Goal: Information Seeking & Learning: Find contact information

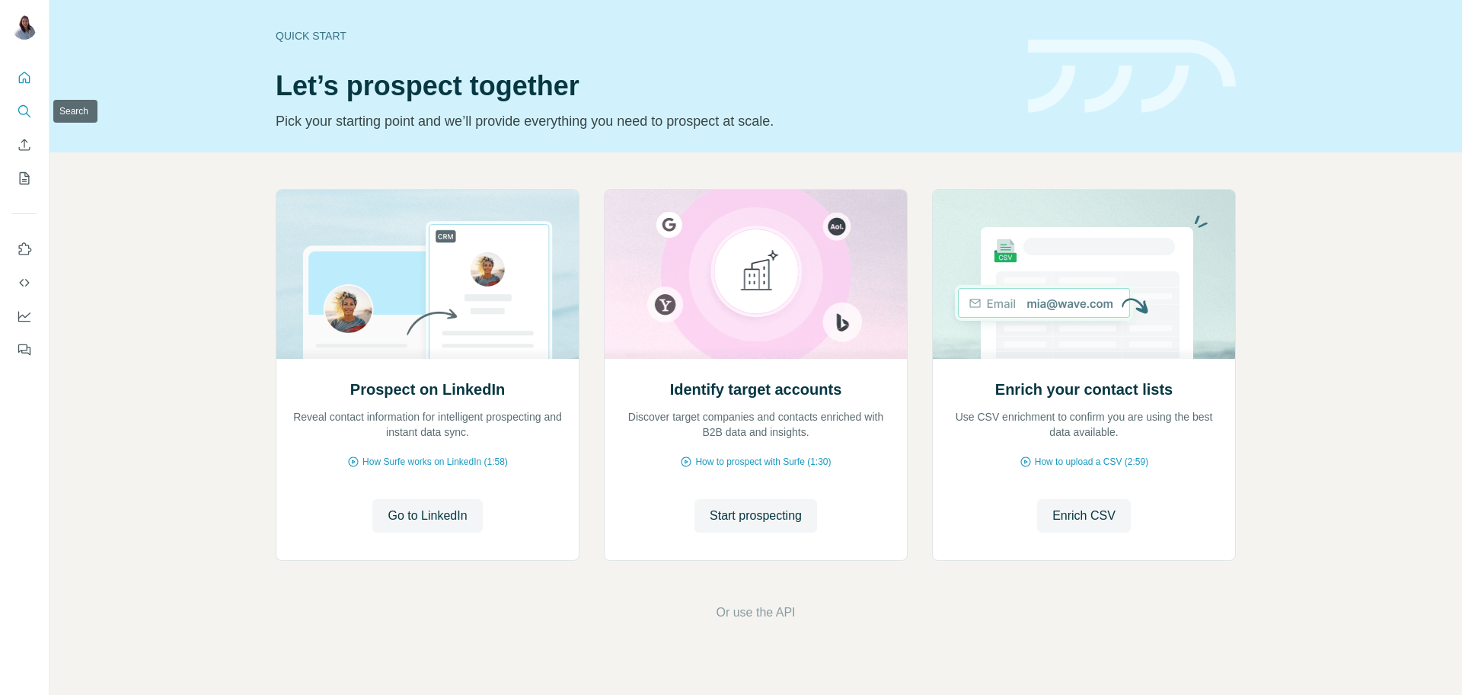
click at [22, 109] on icon "Search" at bounding box center [24, 111] width 15 height 15
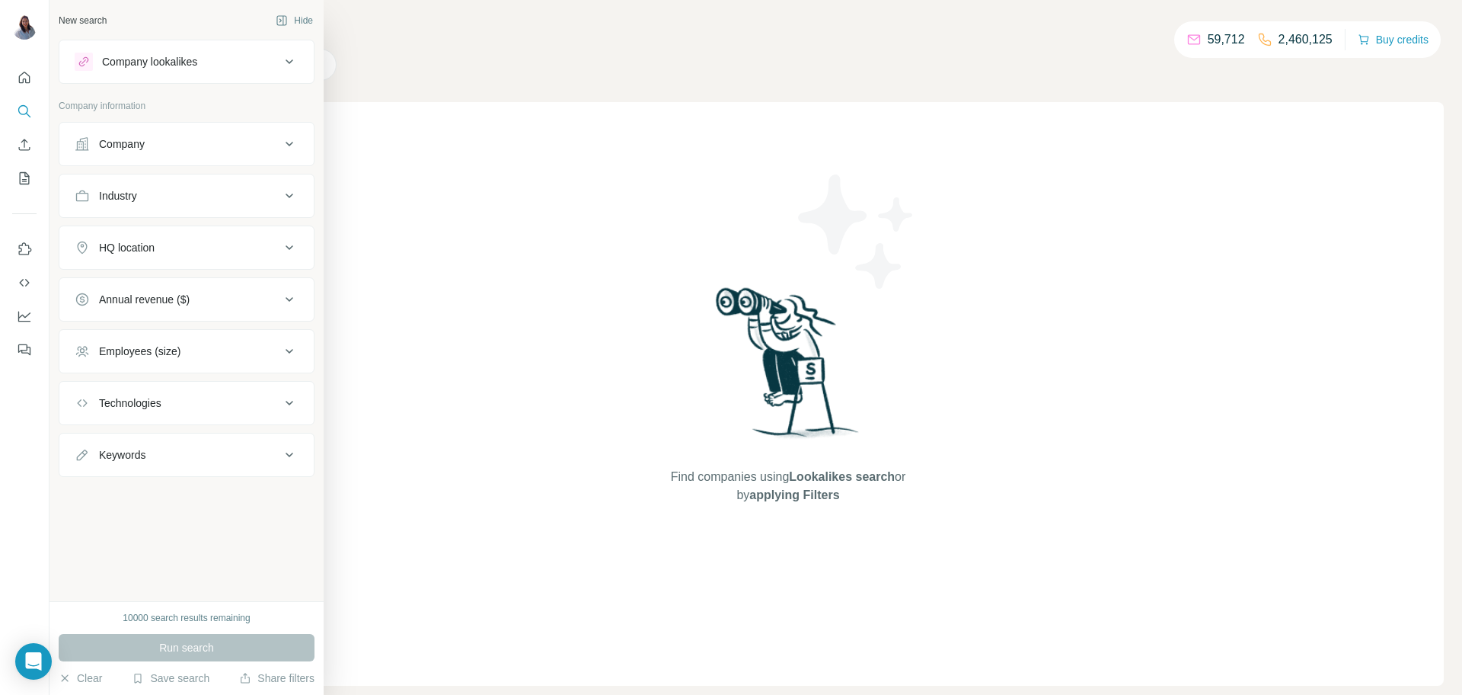
click at [158, 145] on div "Company" at bounding box center [178, 143] width 206 height 15
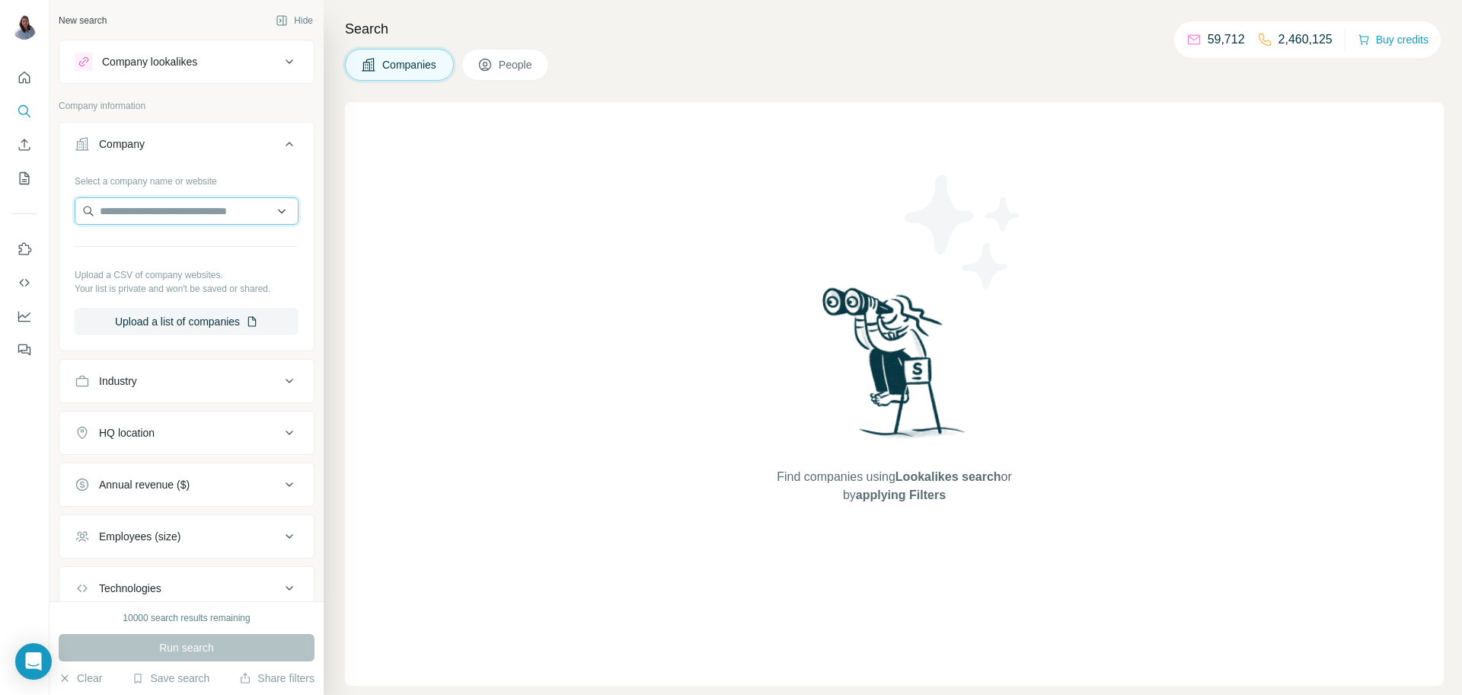
click at [158, 205] on input "text" at bounding box center [187, 210] width 224 height 27
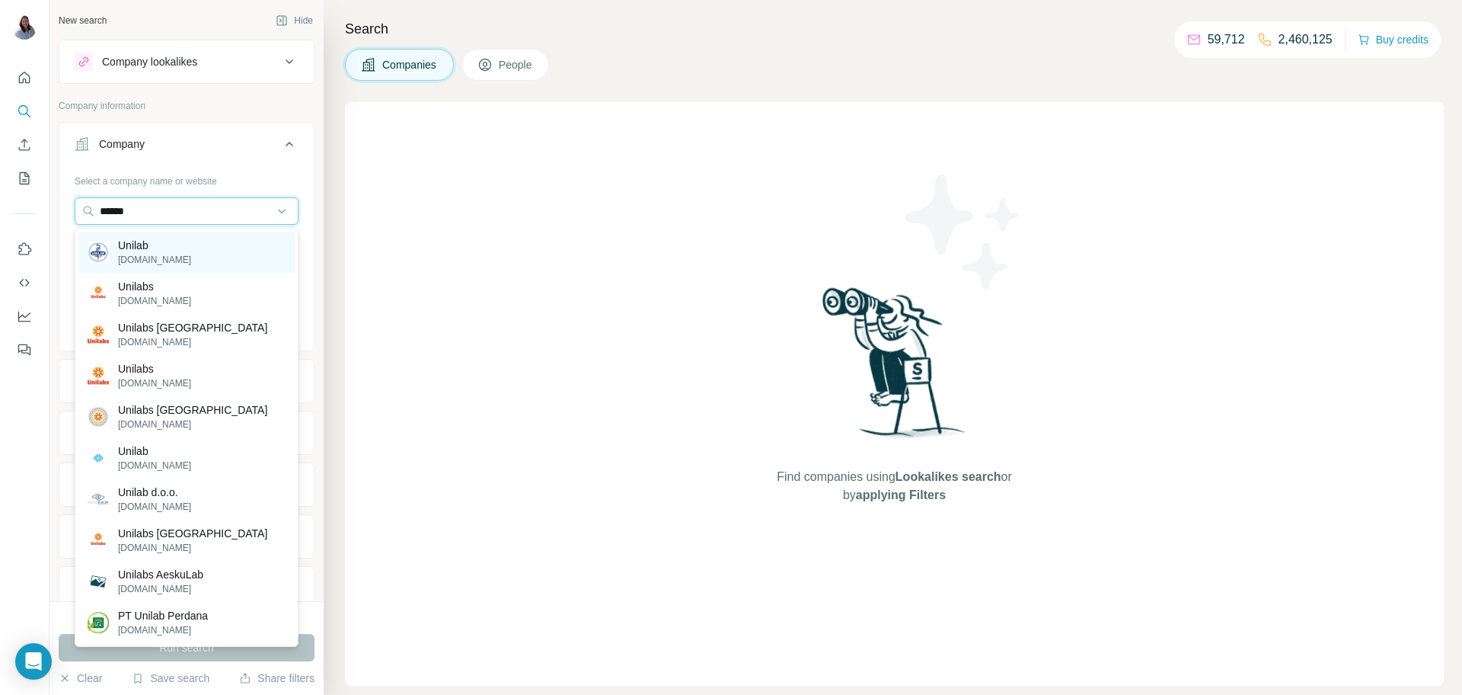
type input "******"
click at [170, 259] on p "[DOMAIN_NAME]" at bounding box center [154, 260] width 73 height 14
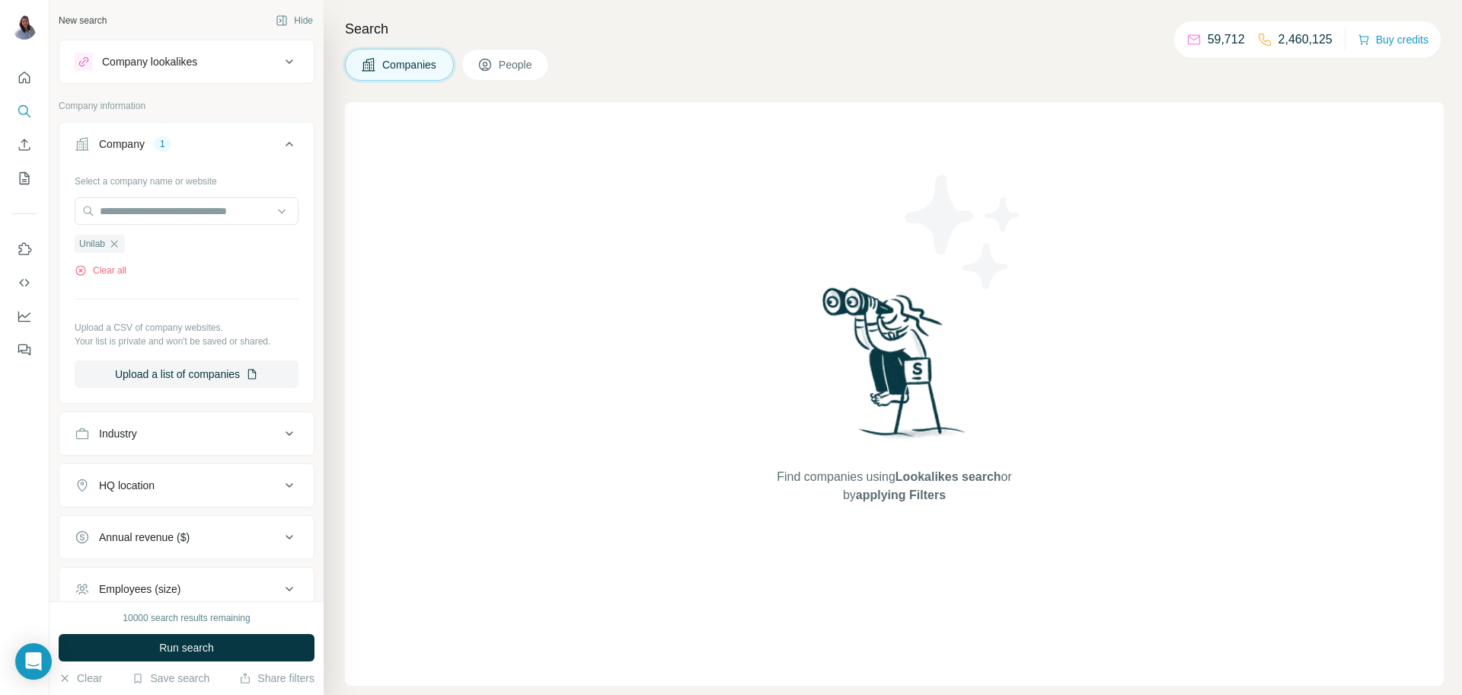
click at [498, 73] on button "People" at bounding box center [505, 65] width 88 height 32
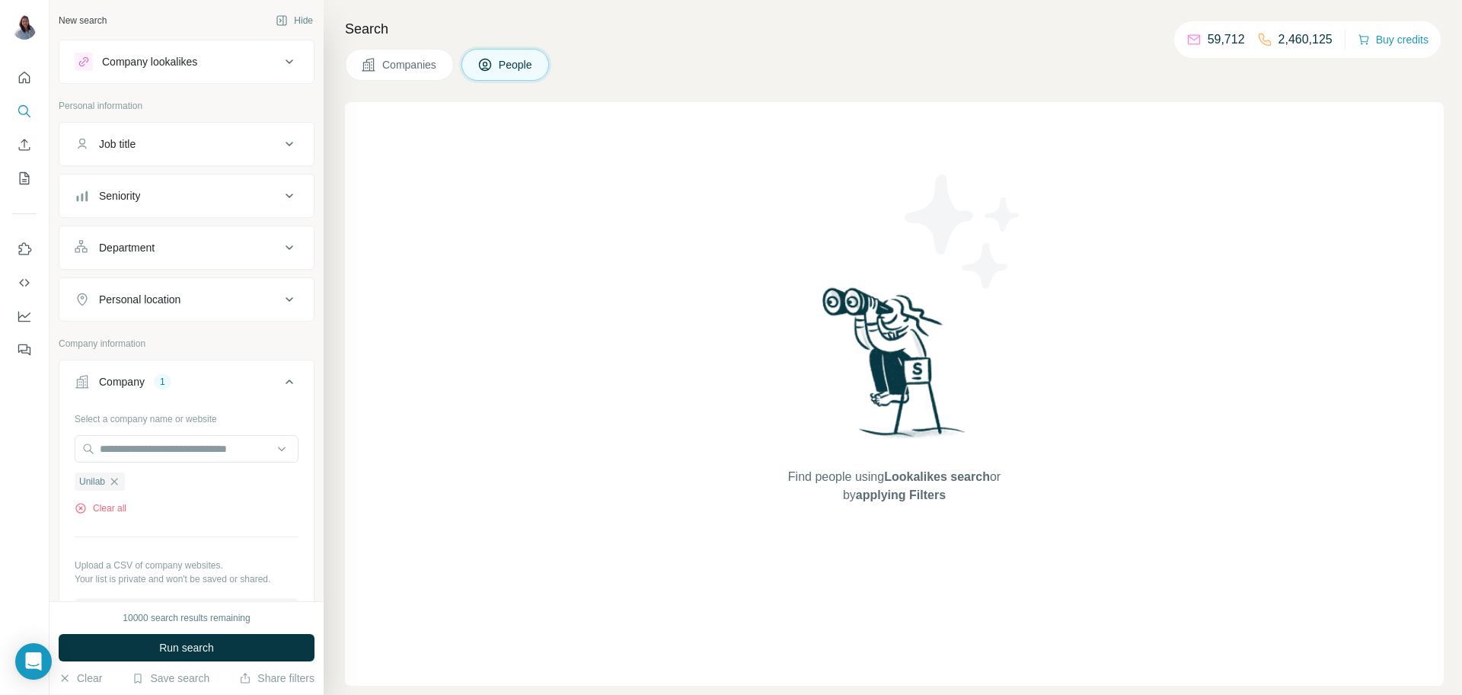
drag, startPoint x: 373, startPoint y: 79, endPoint x: 373, endPoint y: 67, distance: 12.2
click at [375, 75] on button "Companies" at bounding box center [399, 65] width 109 height 32
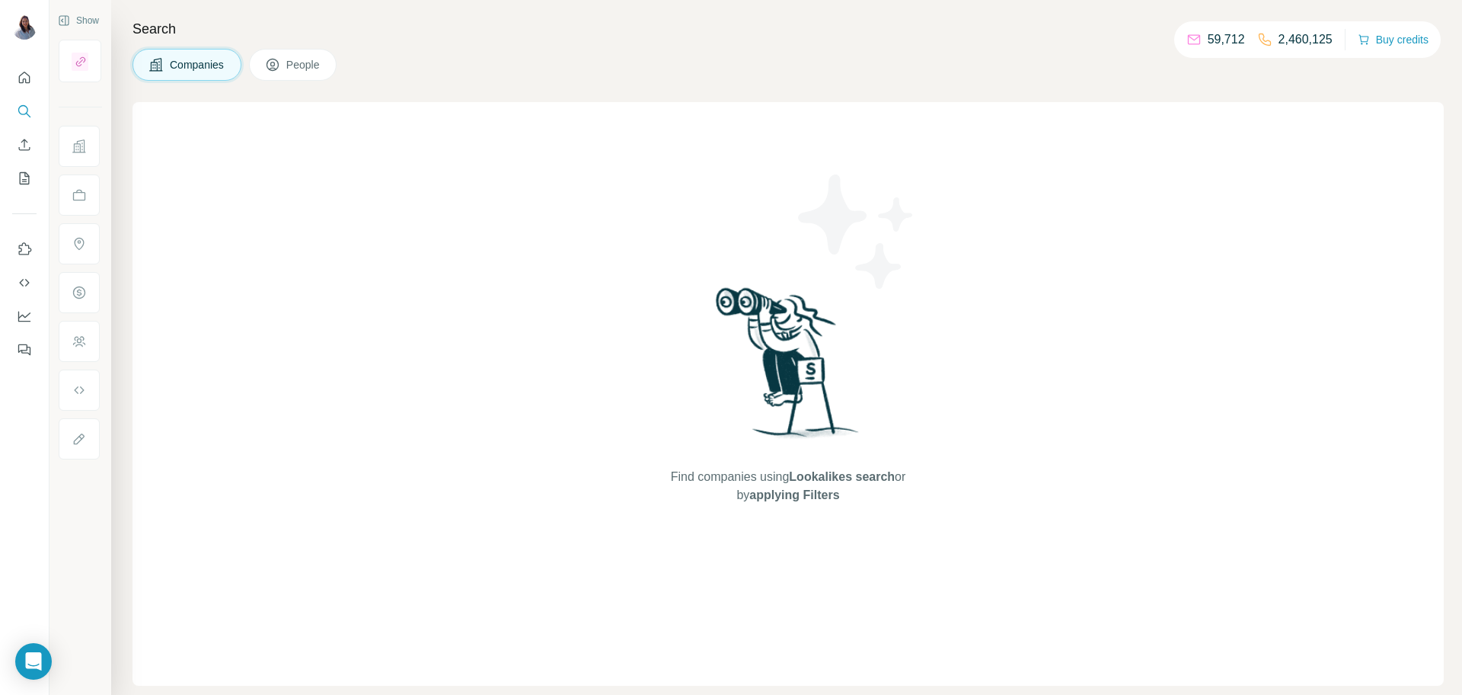
click at [173, 72] on button "Companies" at bounding box center [187, 65] width 109 height 32
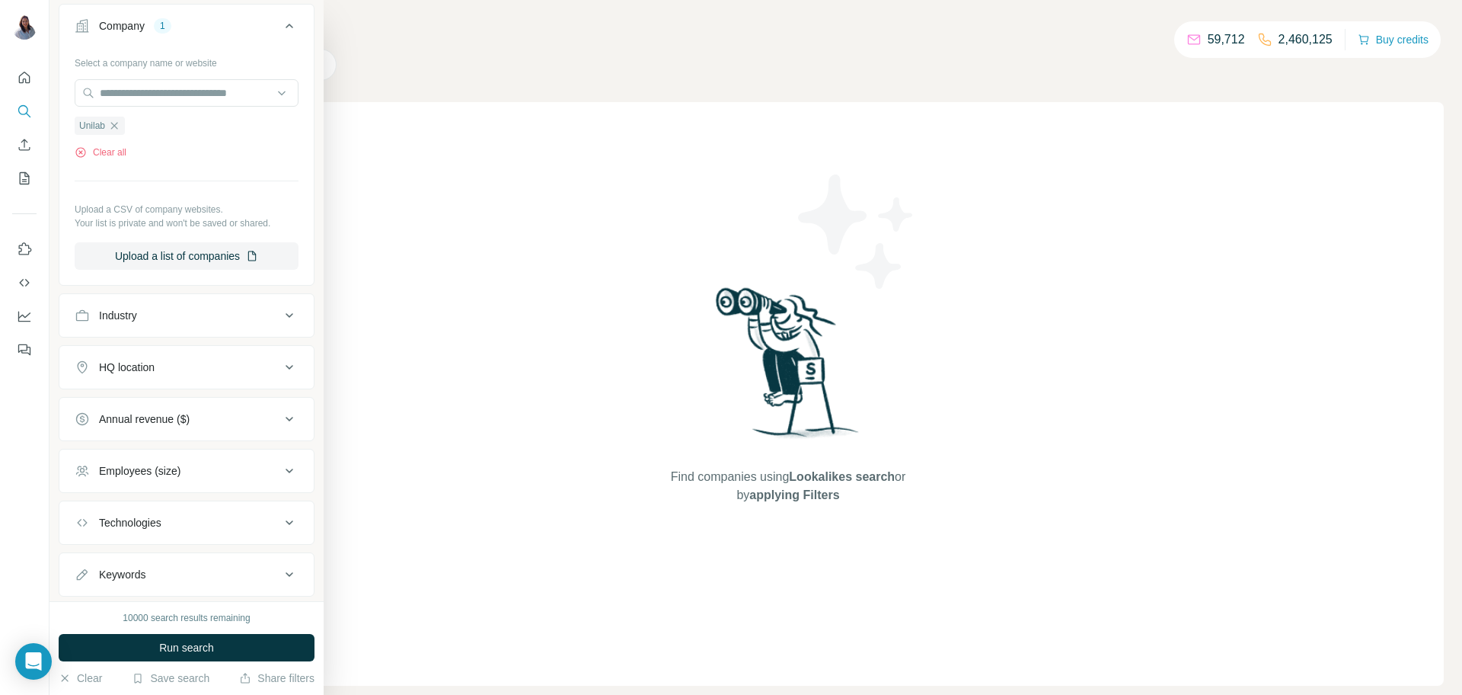
scroll to position [157, 0]
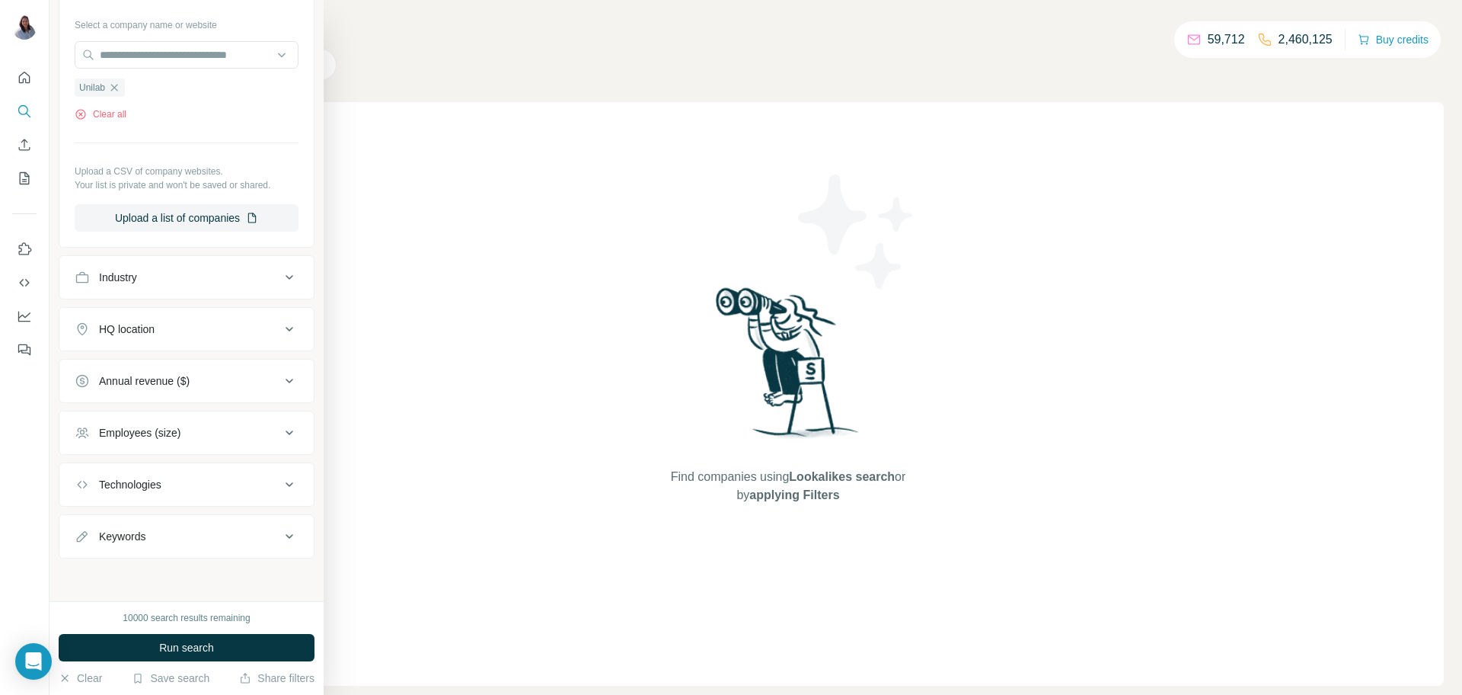
drag, startPoint x: 294, startPoint y: 333, endPoint x: 283, endPoint y: 333, distance: 11.4
click at [294, 332] on icon at bounding box center [289, 329] width 18 height 18
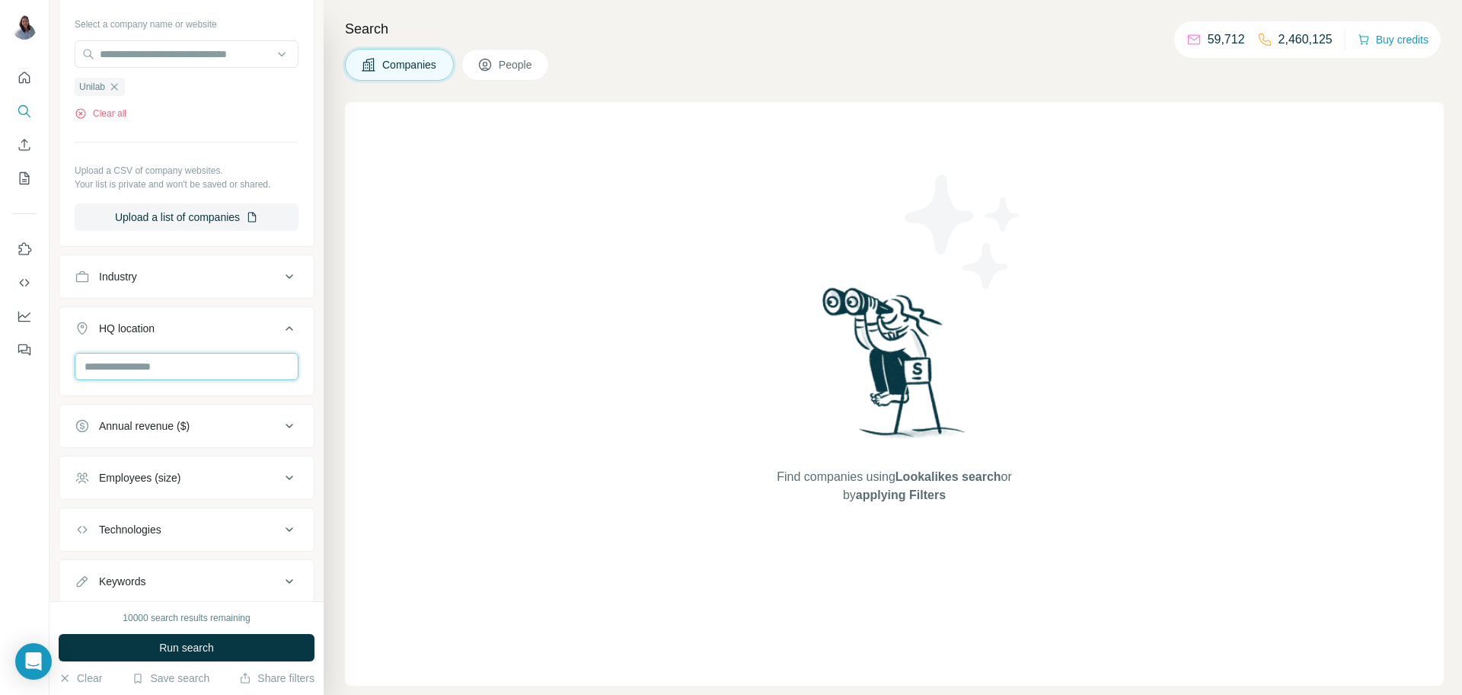
click at [180, 377] on input "text" at bounding box center [187, 366] width 224 height 27
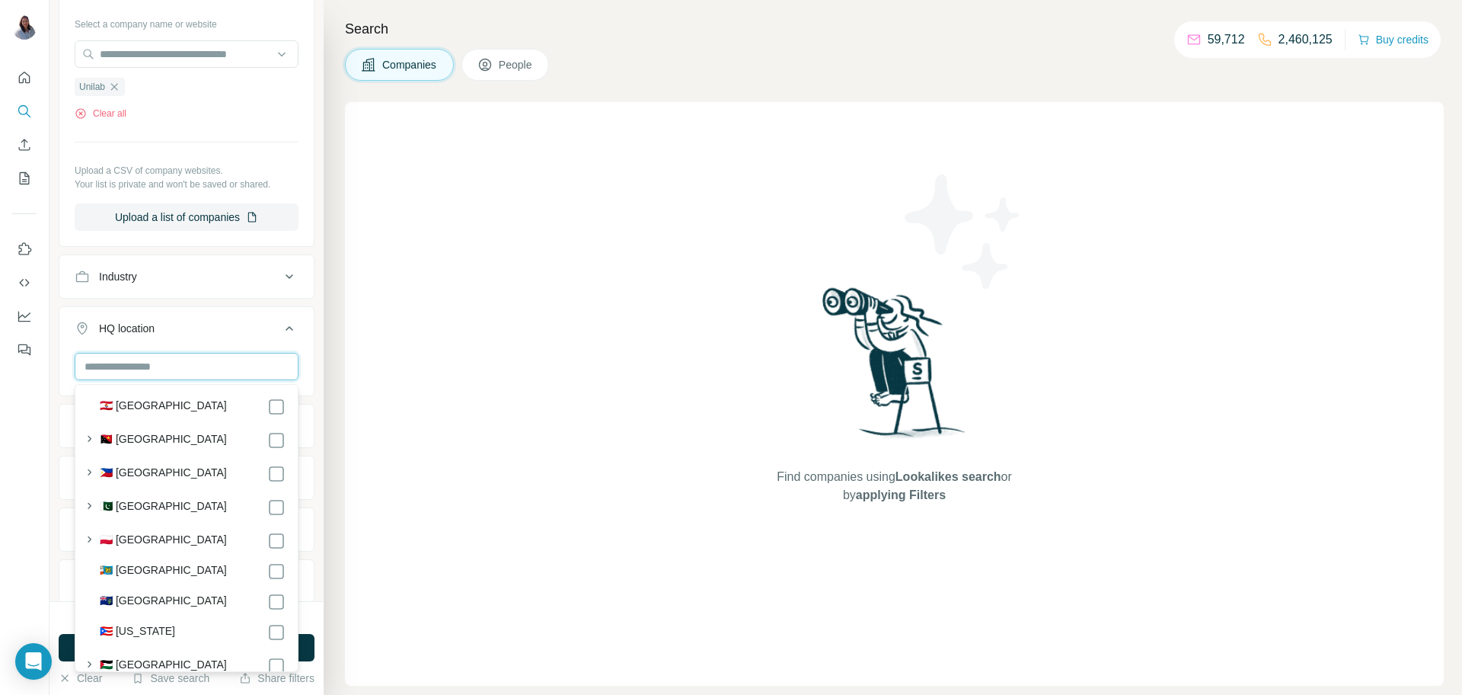
scroll to position [5761, 0]
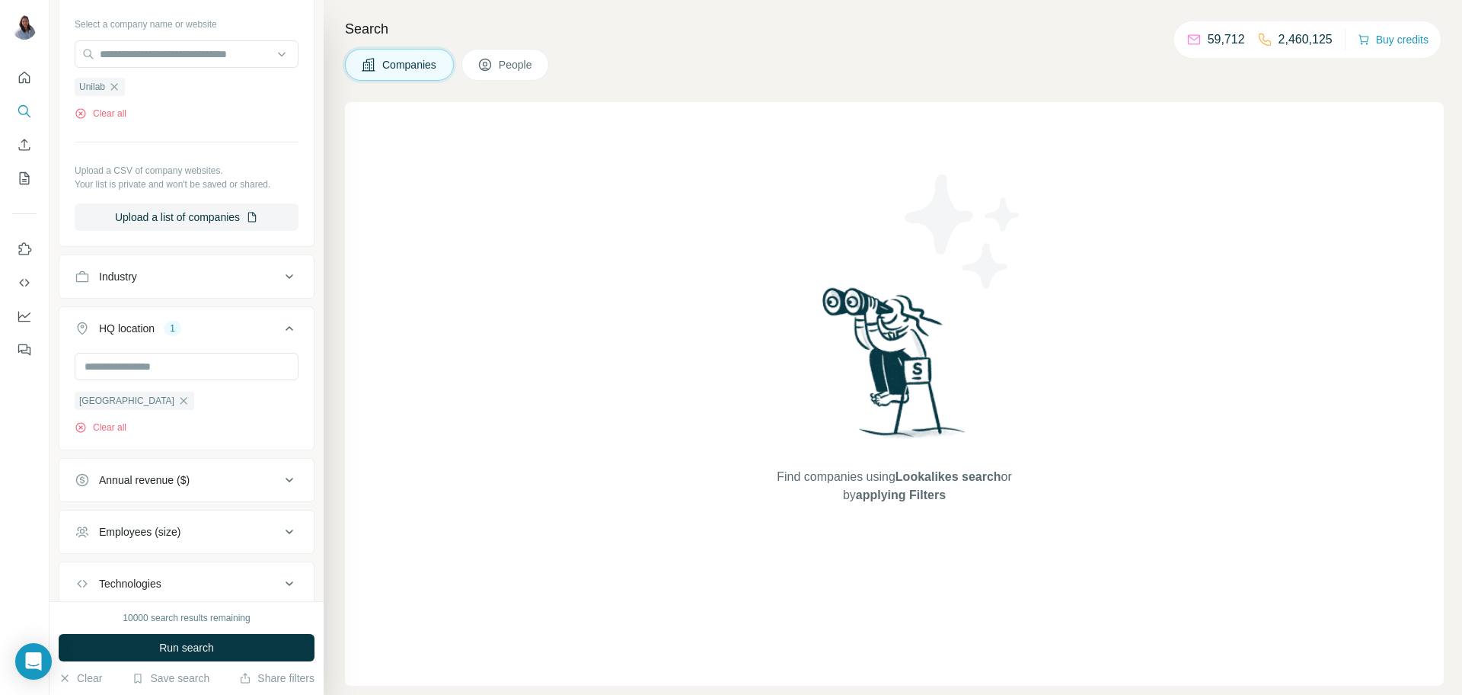
click at [516, 60] on span "People" at bounding box center [516, 64] width 35 height 15
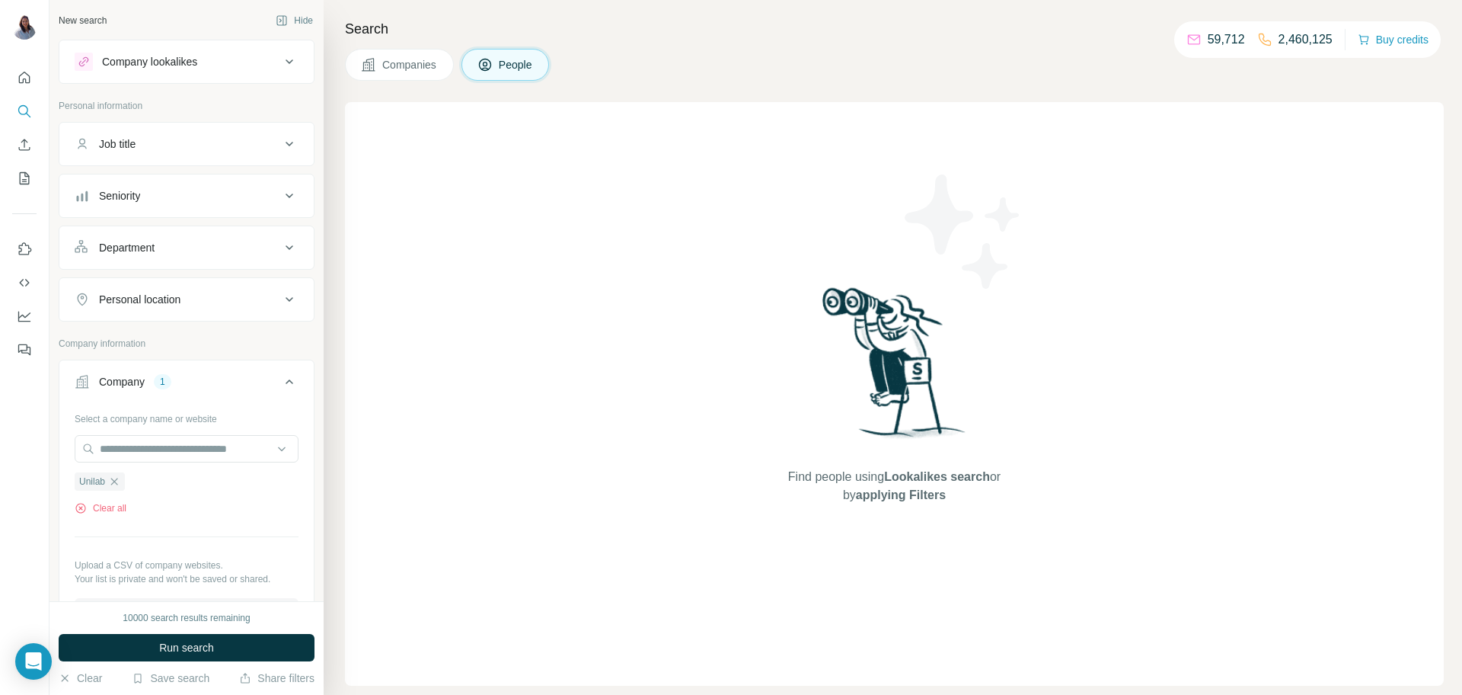
click at [287, 155] on button "Job title" at bounding box center [186, 144] width 254 height 37
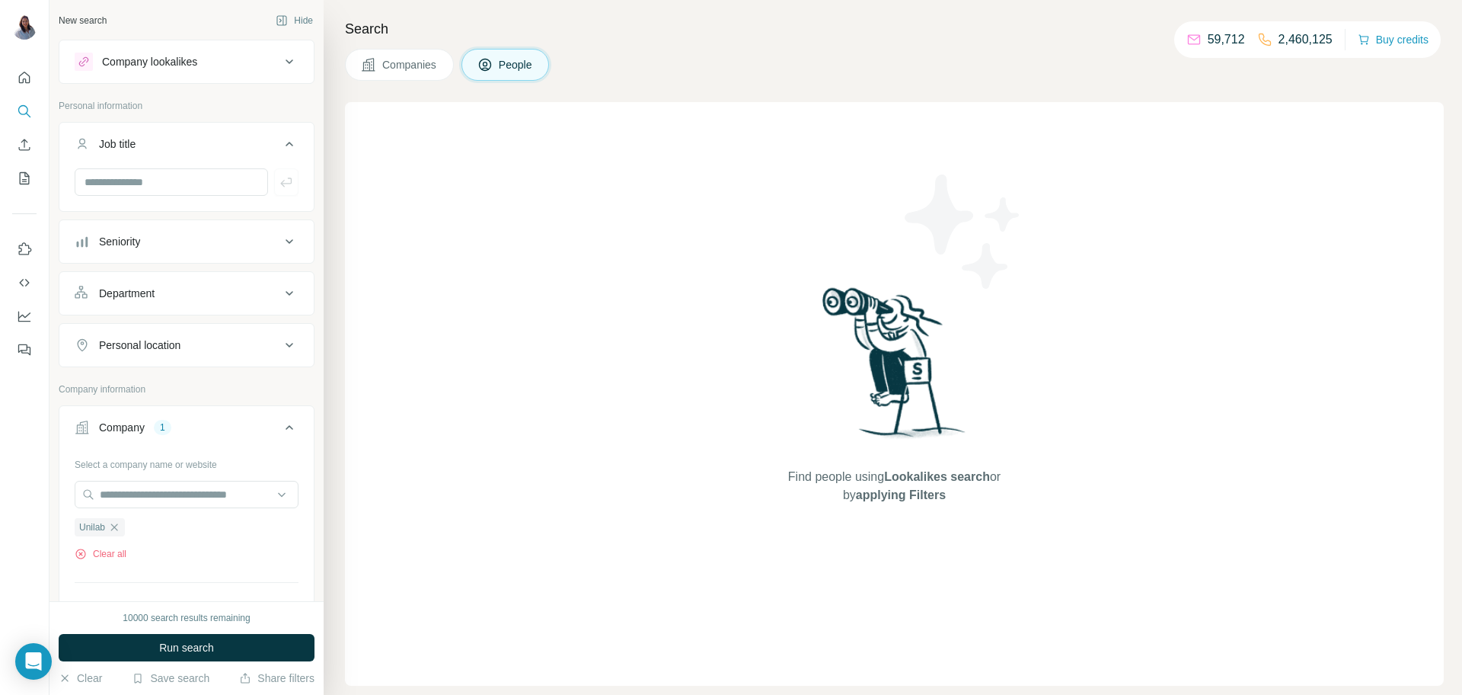
click at [288, 238] on icon at bounding box center [289, 241] width 18 height 18
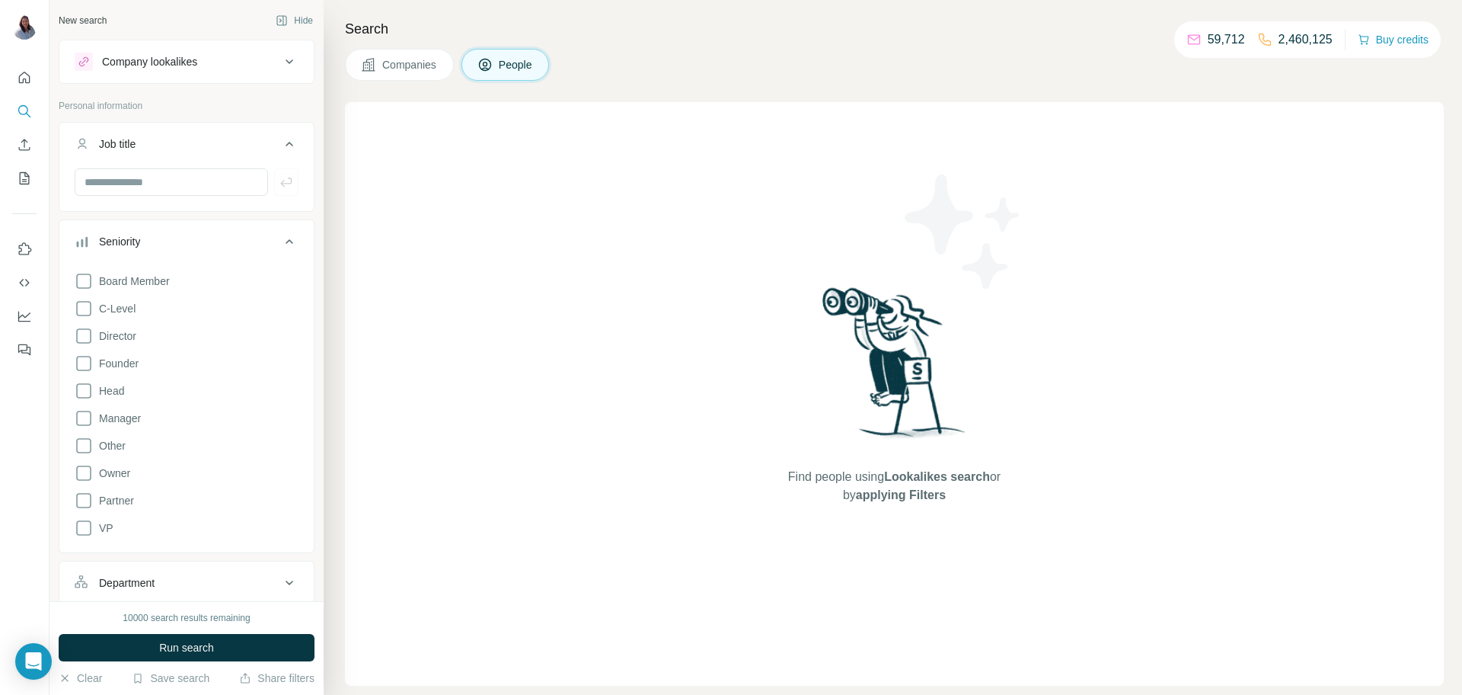
drag, startPoint x: 89, startPoint y: 417, endPoint x: 88, endPoint y: 405, distance: 12.2
click at [88, 416] on icon at bounding box center [84, 418] width 18 height 18
click at [87, 388] on icon at bounding box center [84, 391] width 18 height 18
click at [85, 525] on div "VP" at bounding box center [94, 528] width 39 height 18
click at [81, 529] on icon at bounding box center [84, 528] width 18 height 18
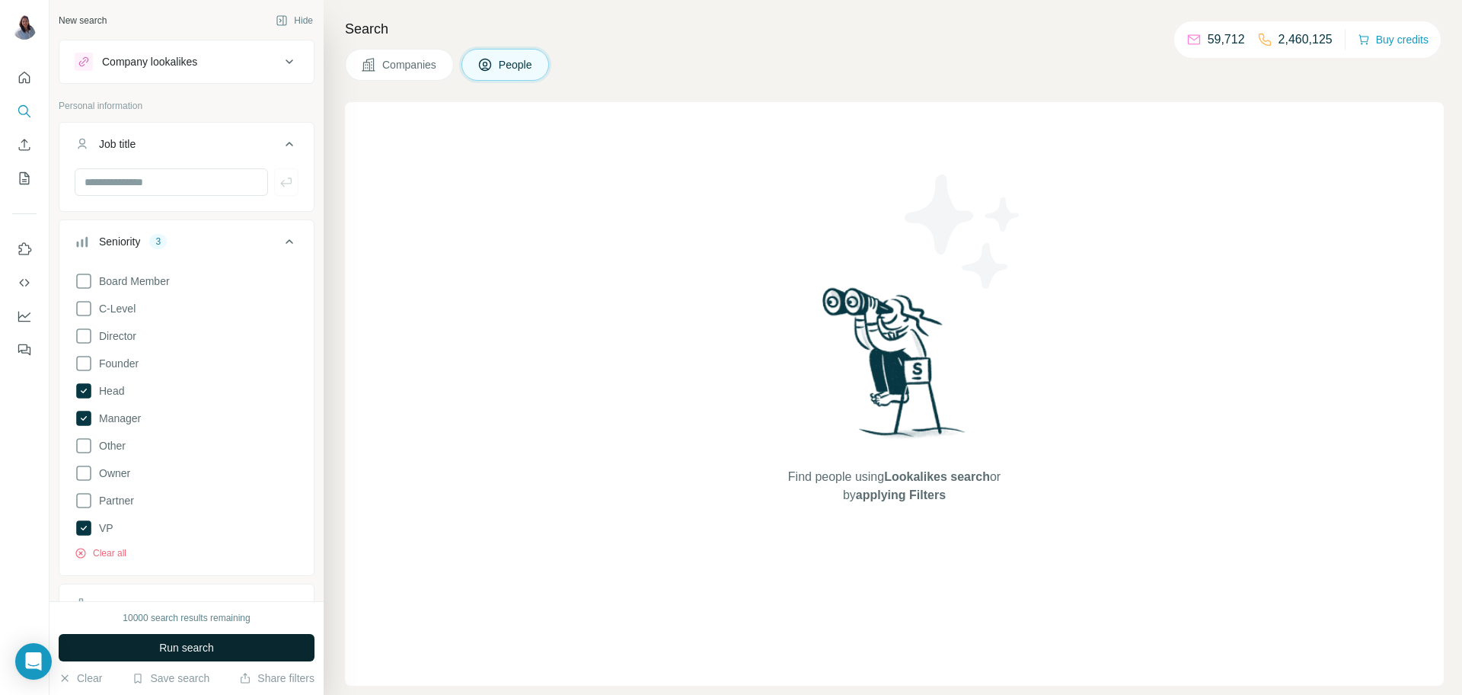
click at [193, 647] on span "Run search" at bounding box center [186, 647] width 55 height 15
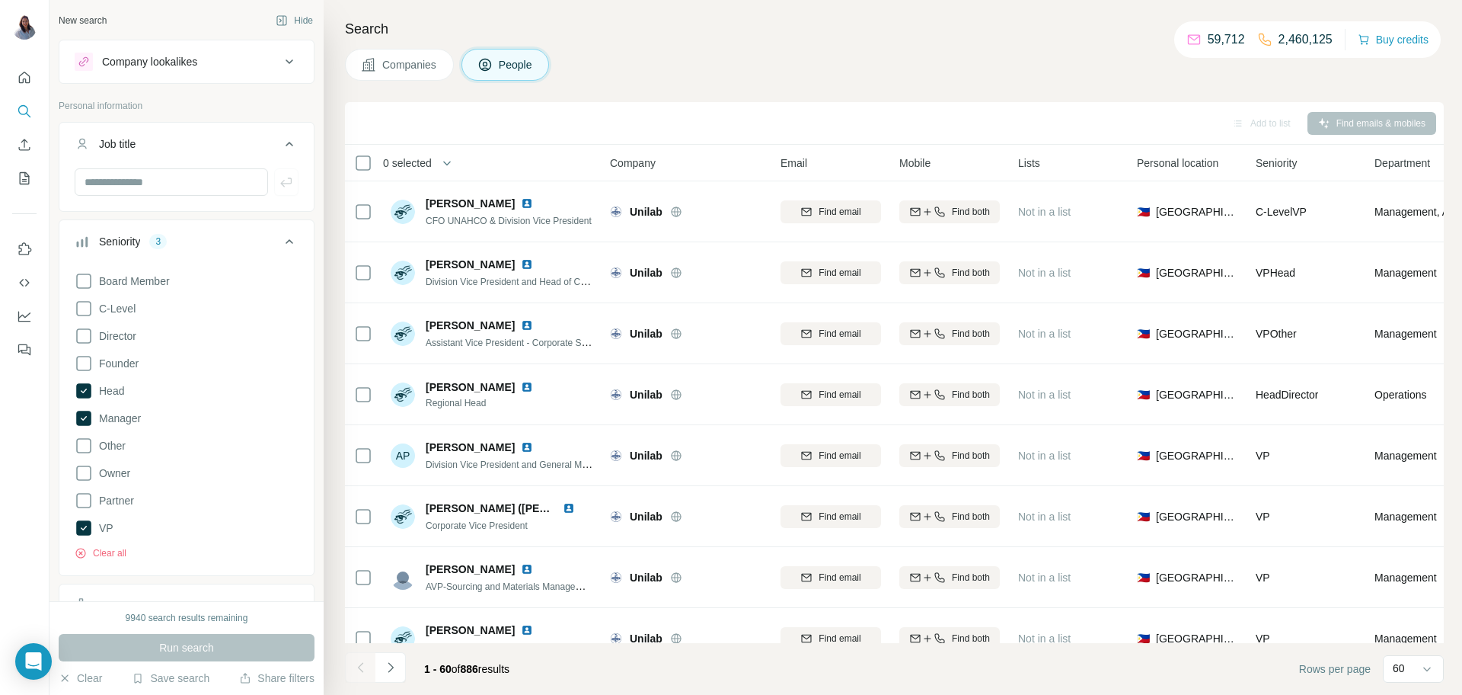
click at [928, 46] on div "Search Companies People Add to list Find emails & mobiles 0 selected People Com…" at bounding box center [893, 347] width 1138 height 695
click at [836, 54] on div "Companies People" at bounding box center [894, 65] width 1099 height 32
click at [898, 55] on div "Companies People" at bounding box center [894, 65] width 1099 height 32
click at [85, 391] on icon at bounding box center [83, 390] width 15 height 15
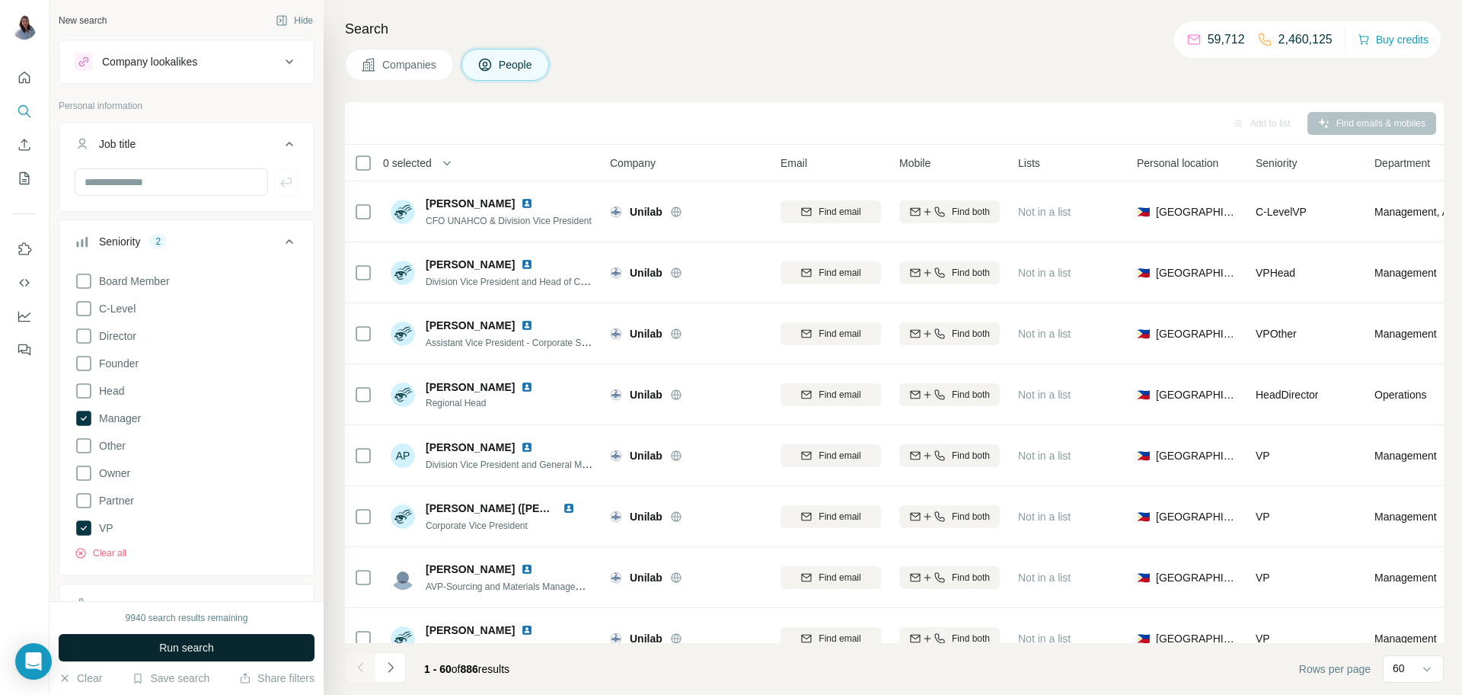
click at [217, 650] on button "Run search" at bounding box center [187, 647] width 256 height 27
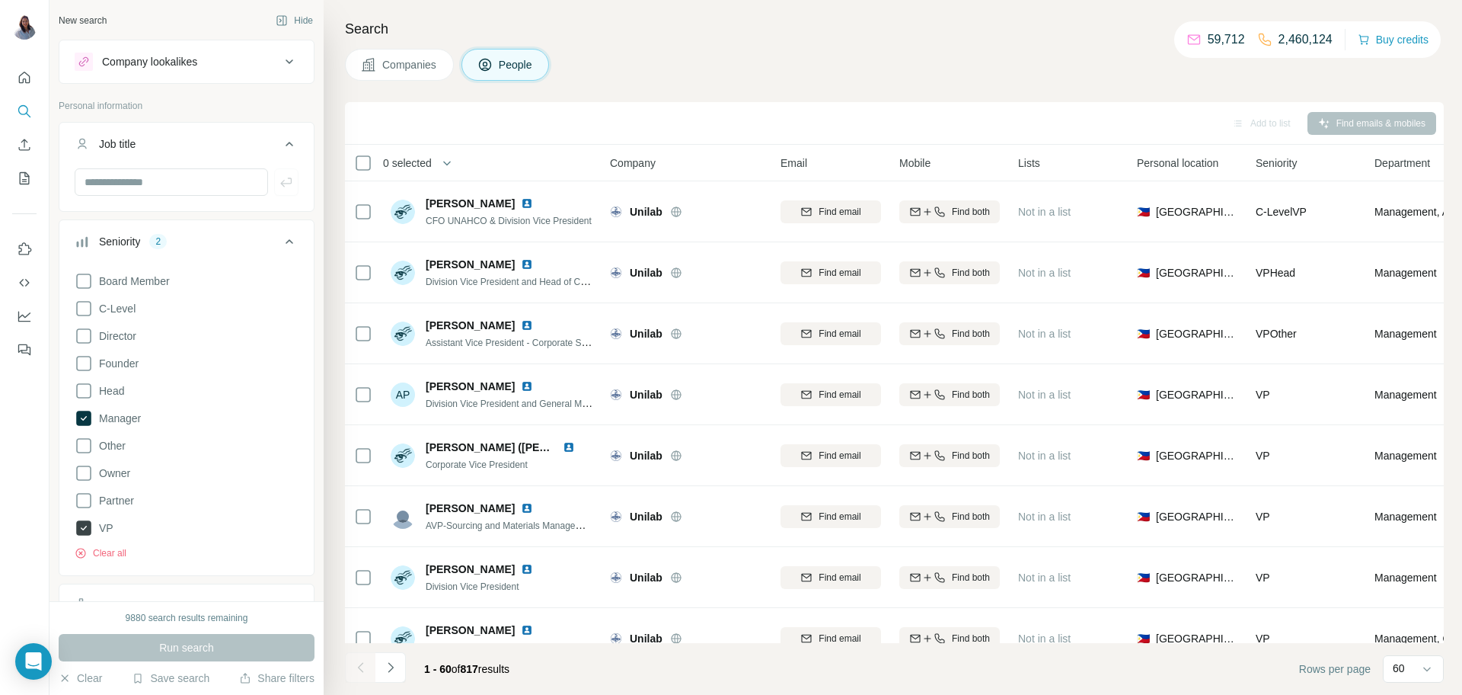
click at [84, 532] on icon at bounding box center [83, 527] width 15 height 15
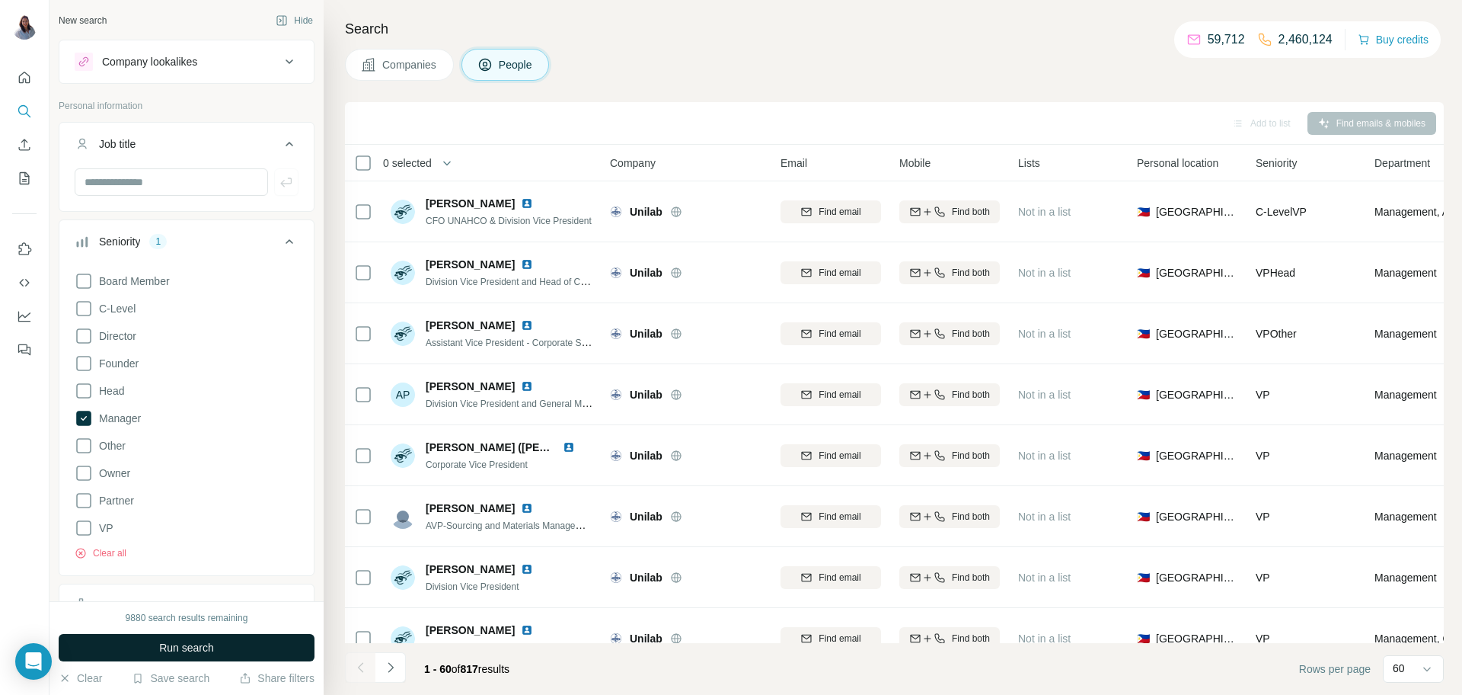
click at [195, 643] on span "Run search" at bounding box center [186, 647] width 55 height 15
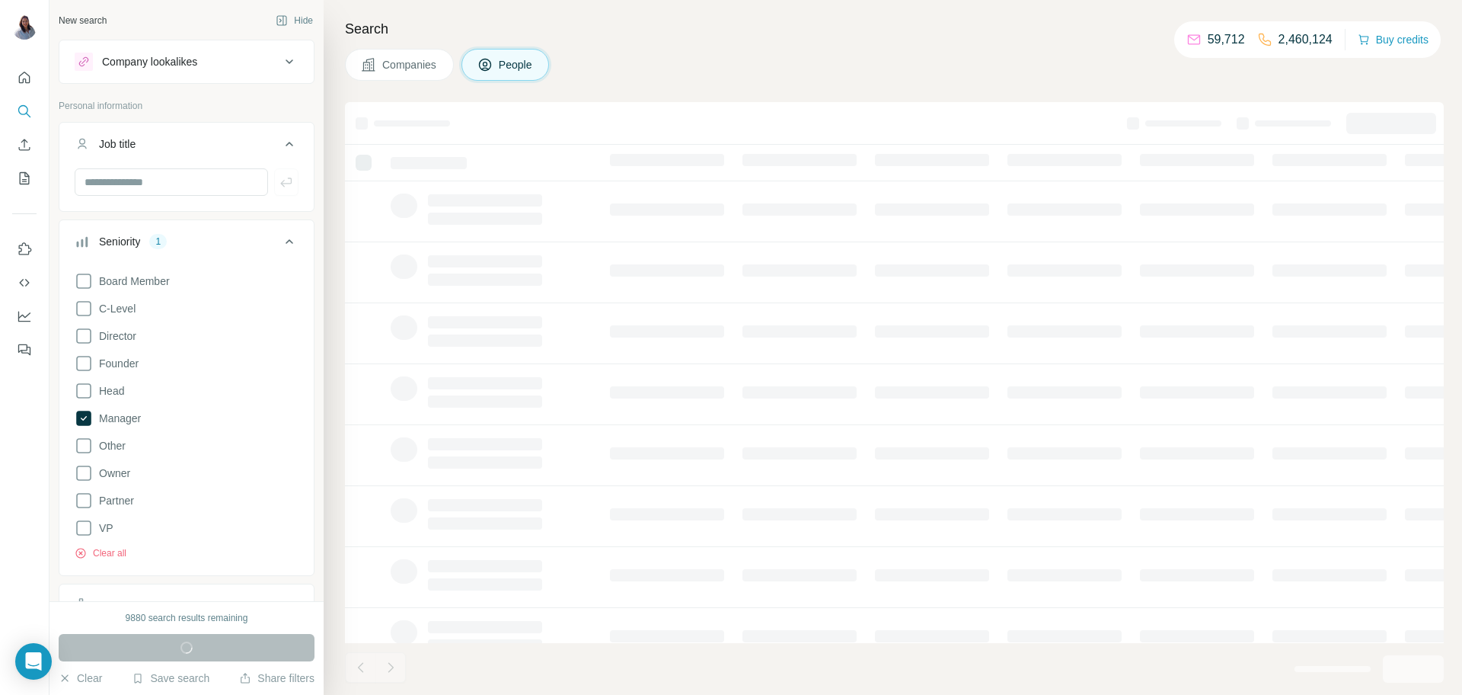
click at [845, 37] on h4 "Search" at bounding box center [894, 28] width 1099 height 21
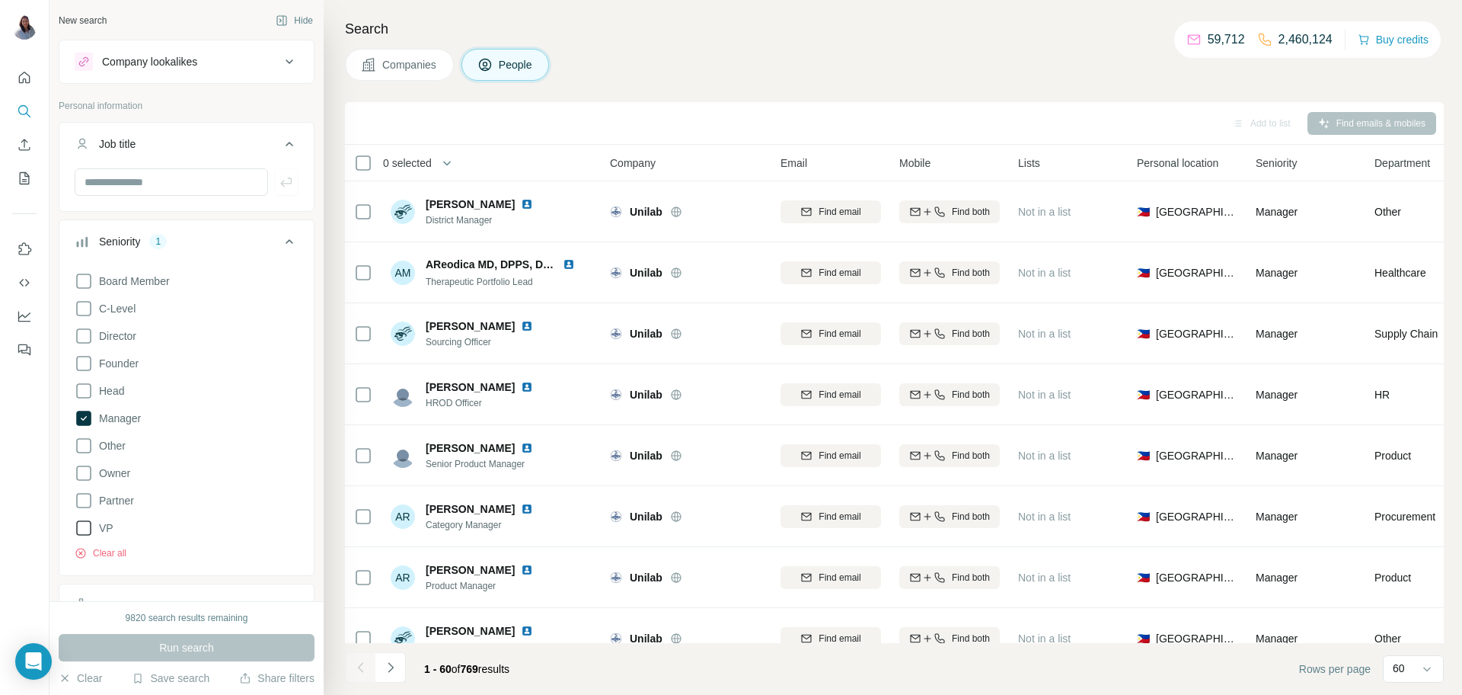
click at [81, 529] on icon at bounding box center [84, 528] width 18 height 18
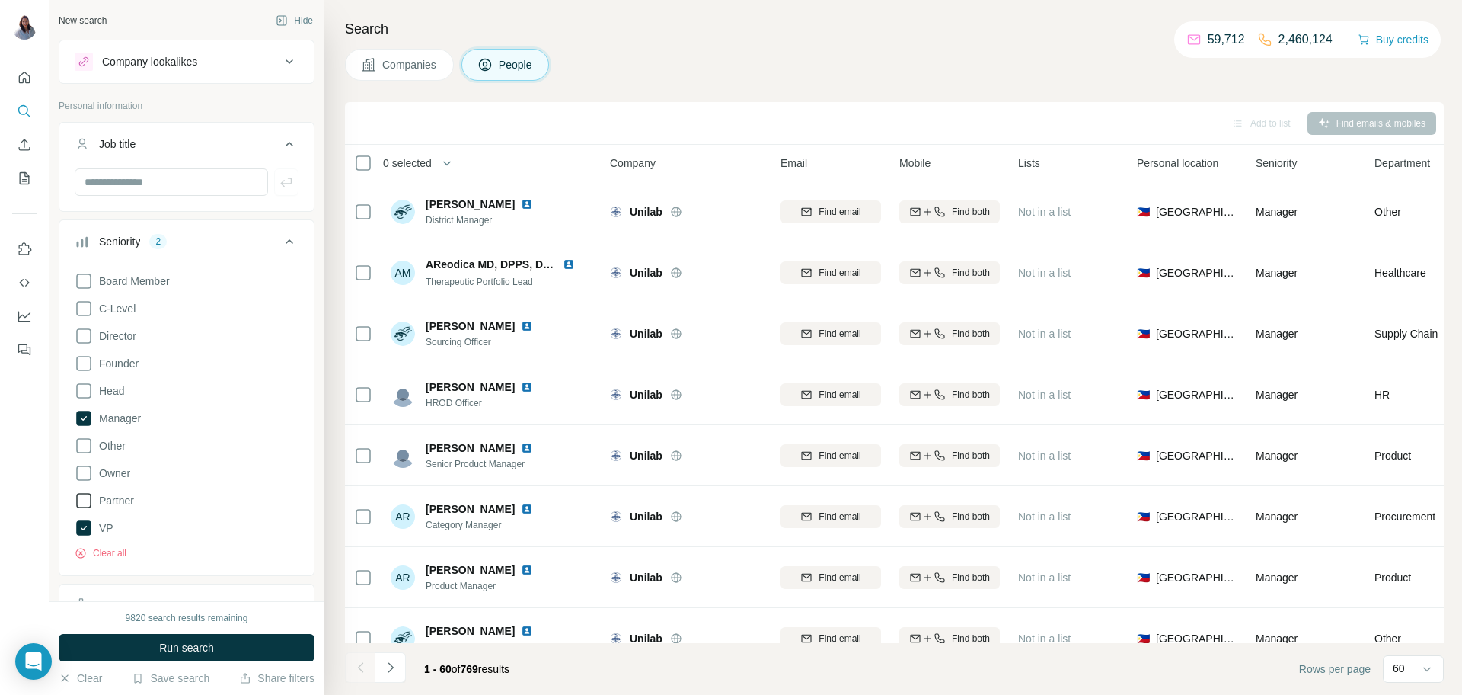
drag, startPoint x: 82, startPoint y: 419, endPoint x: 104, endPoint y: 490, distance: 74.7
click at [83, 419] on icon at bounding box center [84, 418] width 6 height 5
click at [193, 650] on span "Run search" at bounding box center [186, 647] width 55 height 15
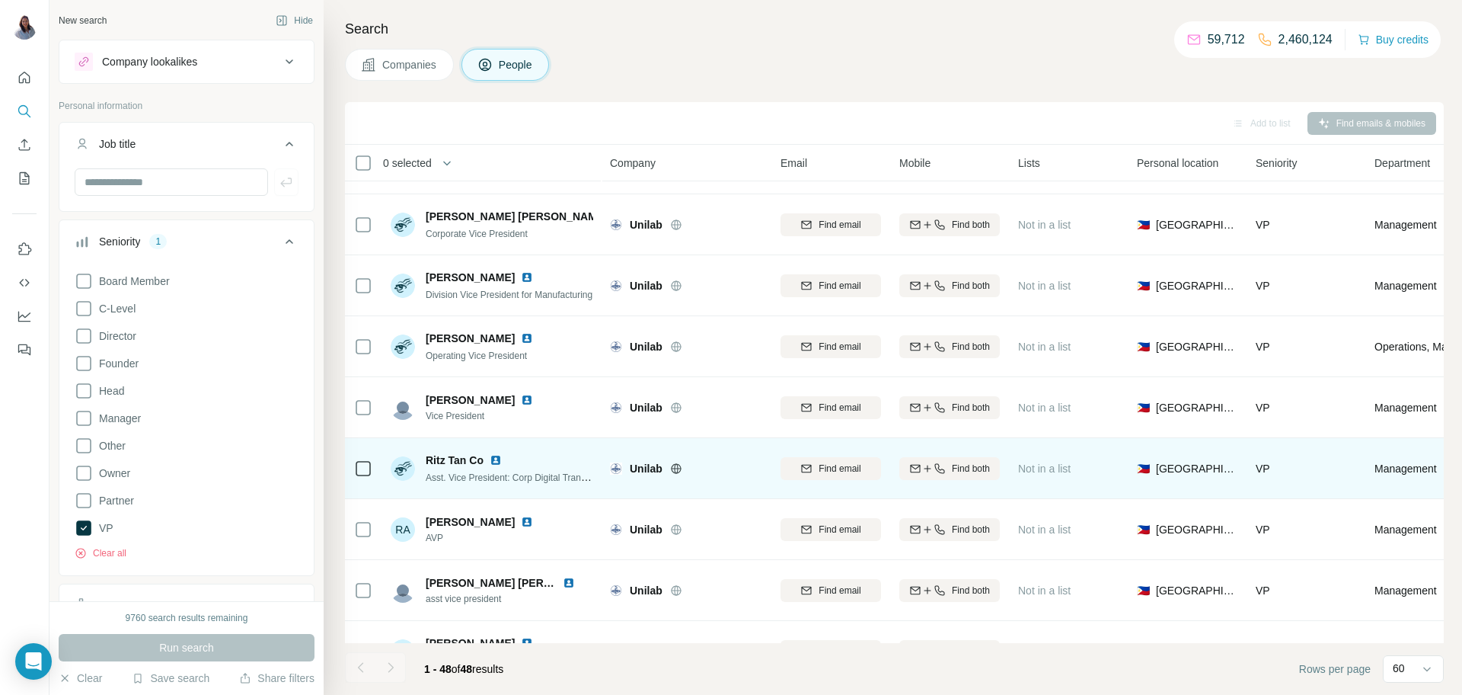
scroll to position [1937, 0]
click at [354, 467] on icon at bounding box center [363, 467] width 18 height 18
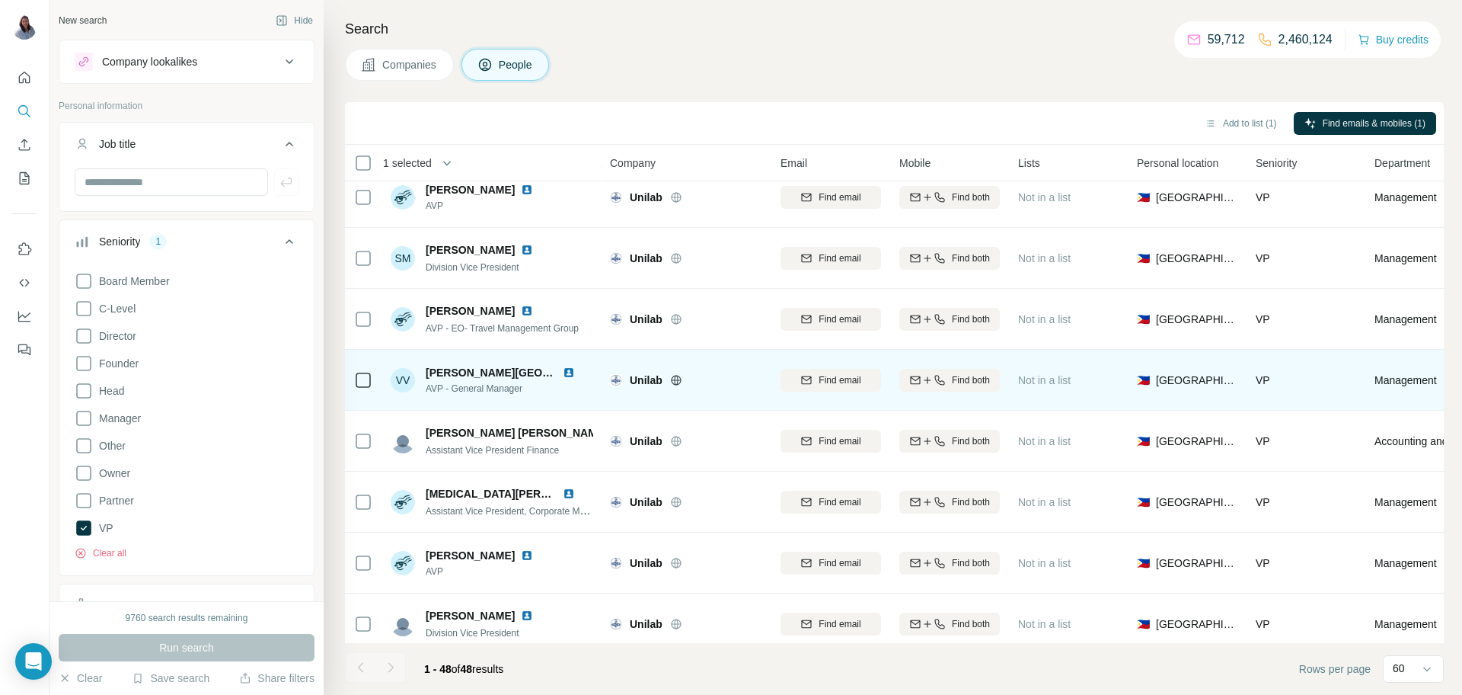
scroll to position [2463, 0]
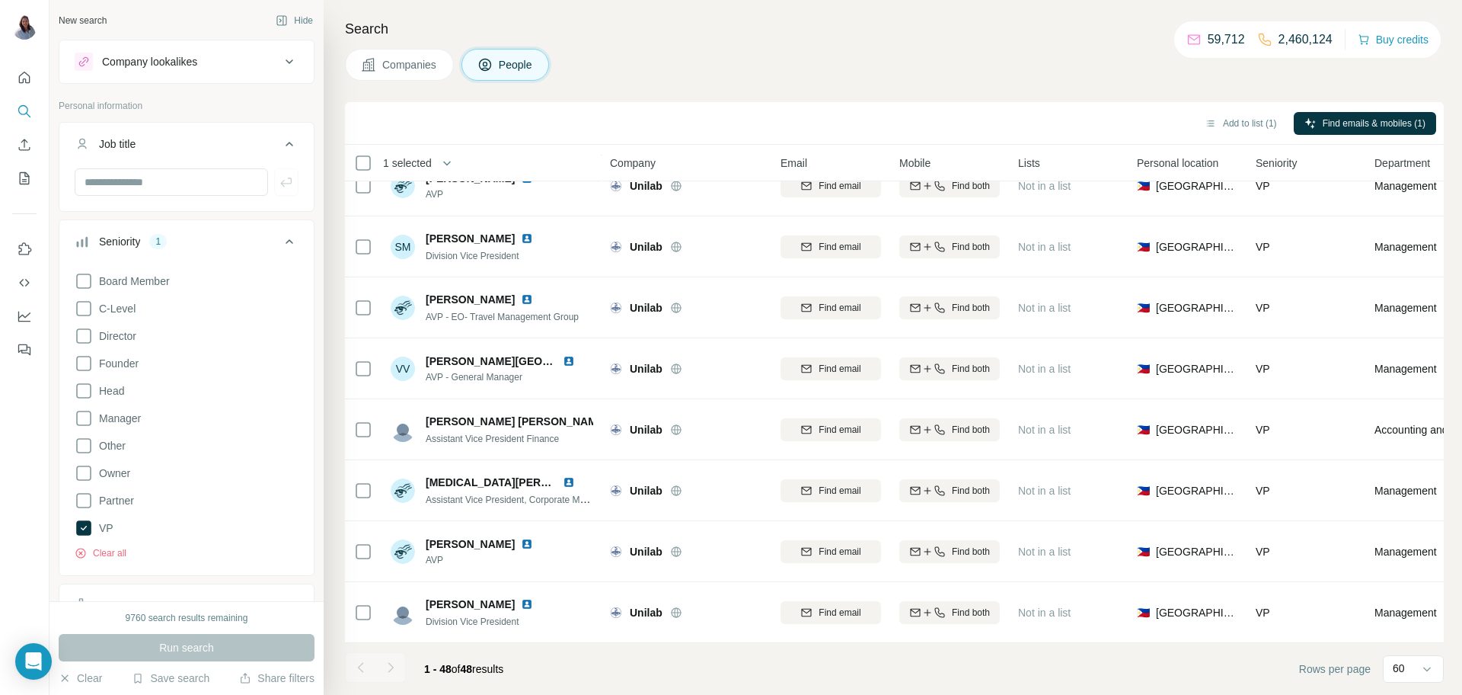
click at [397, 667] on div at bounding box center [390, 667] width 30 height 30
click at [87, 418] on icon at bounding box center [84, 418] width 18 height 18
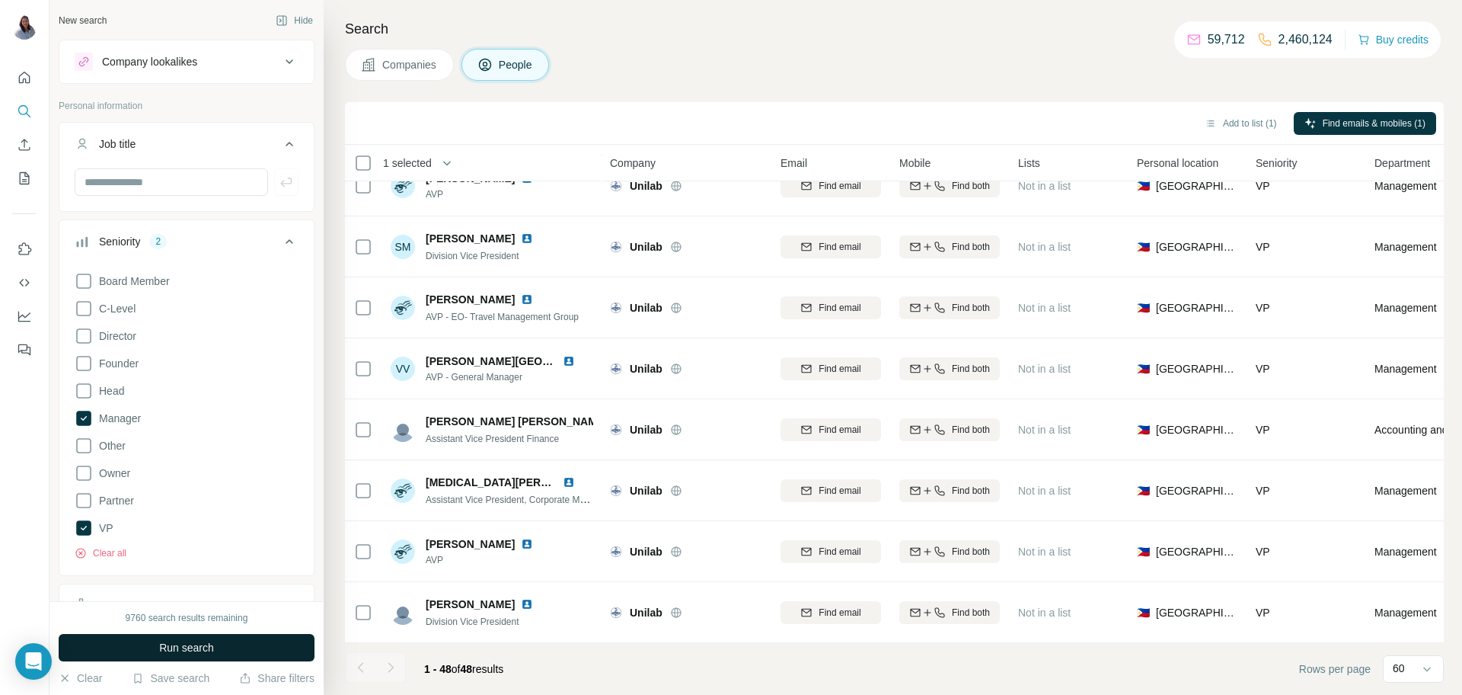
click at [197, 649] on span "Run search" at bounding box center [186, 647] width 55 height 15
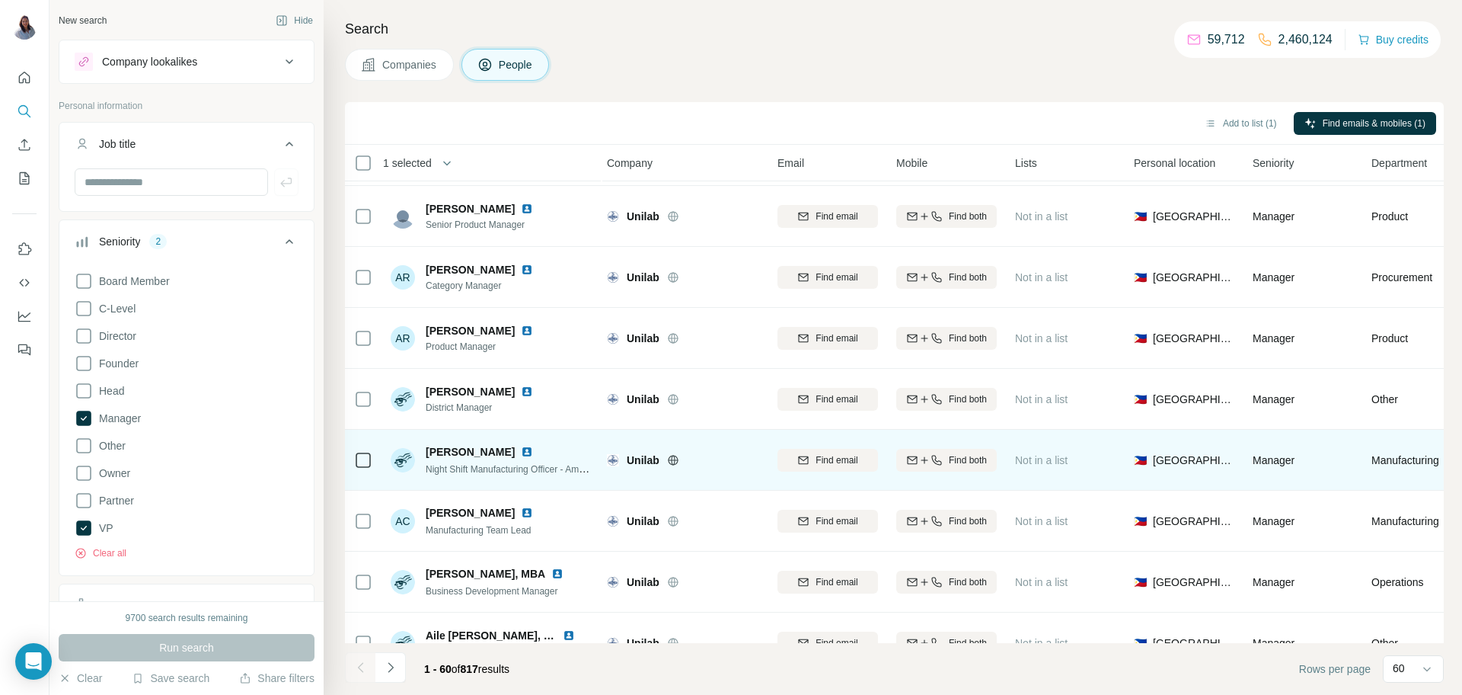
scroll to position [3194, 3]
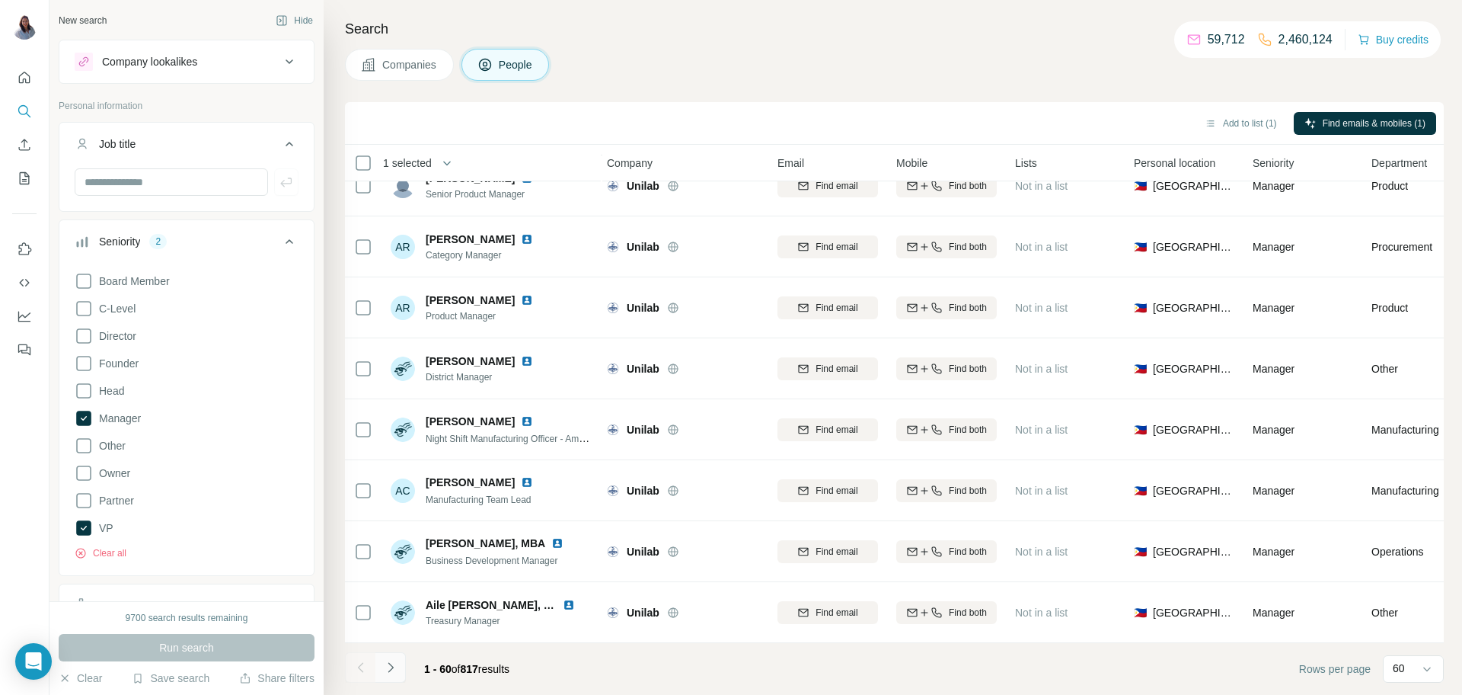
click at [388, 675] on button "Navigate to next page" at bounding box center [390, 667] width 30 height 30
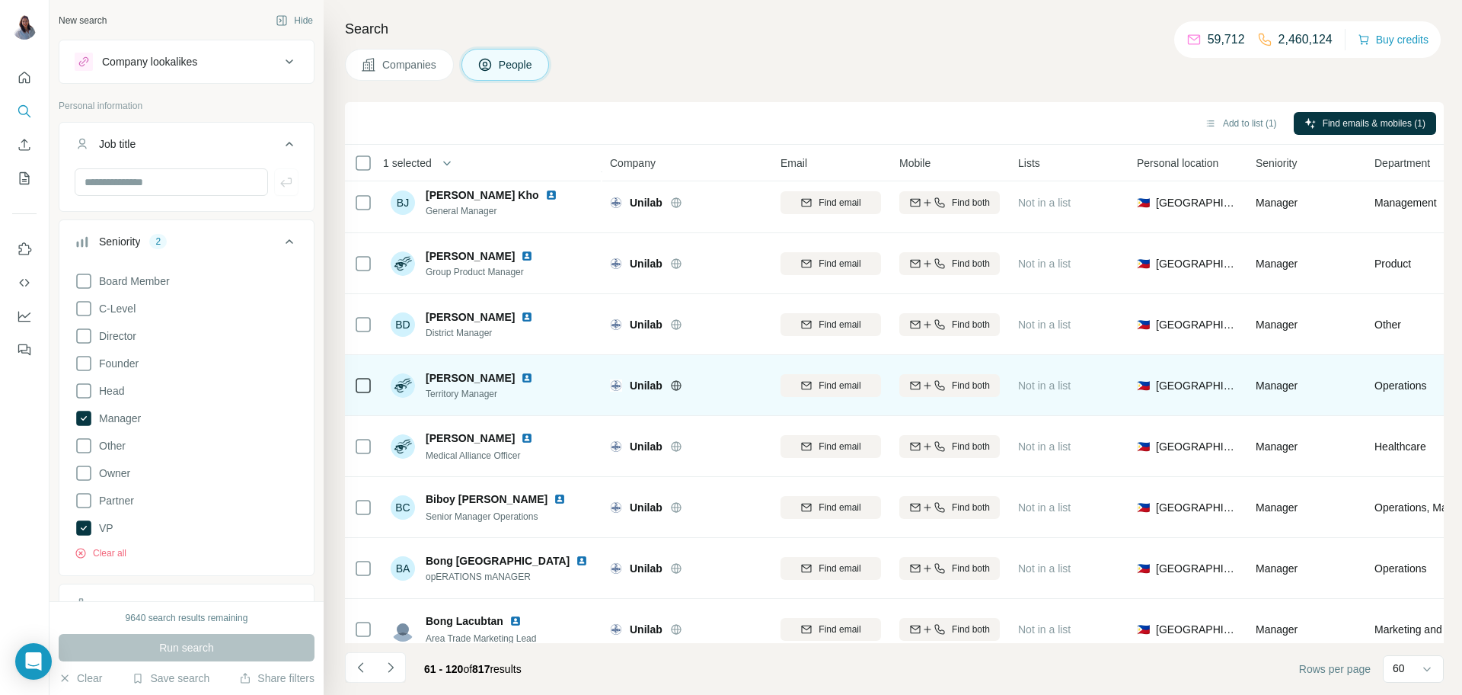
scroll to position [3194, 0]
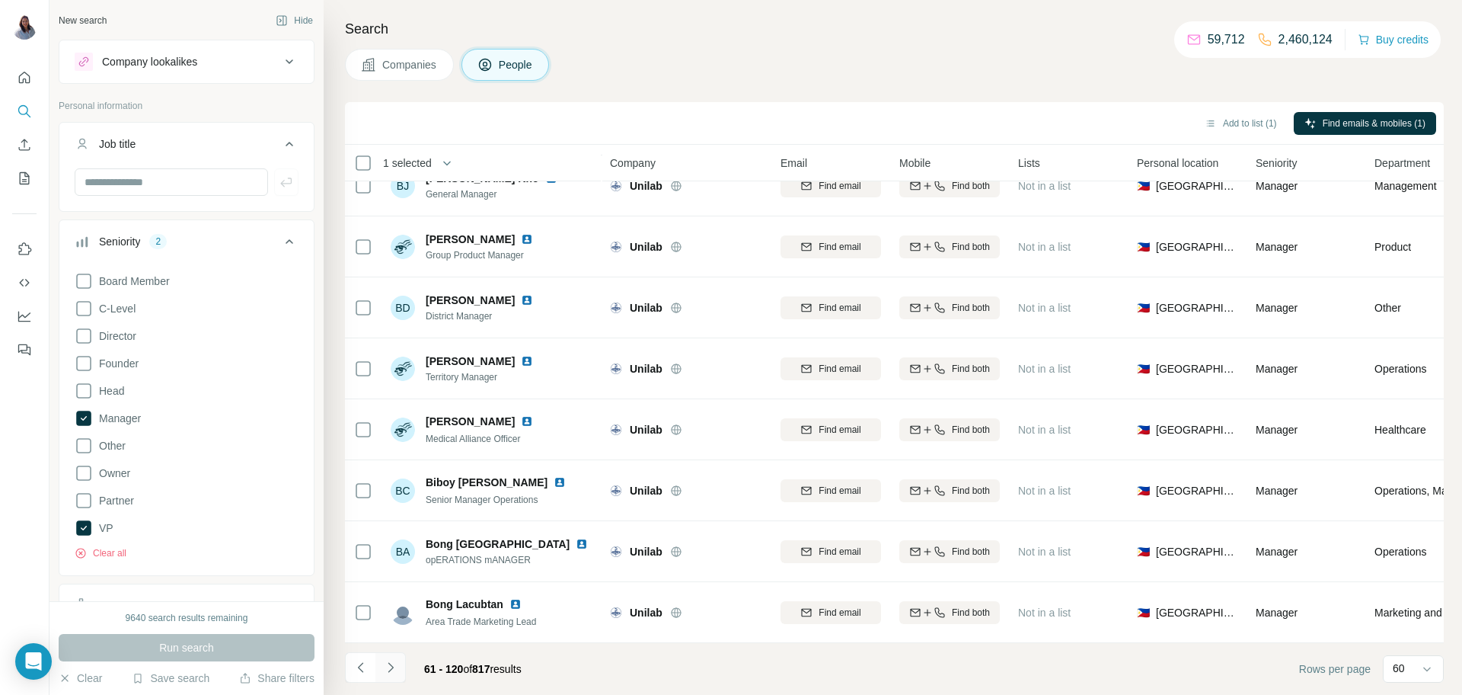
click at [390, 670] on icon "Navigate to next page" at bounding box center [390, 666] width 15 height 15
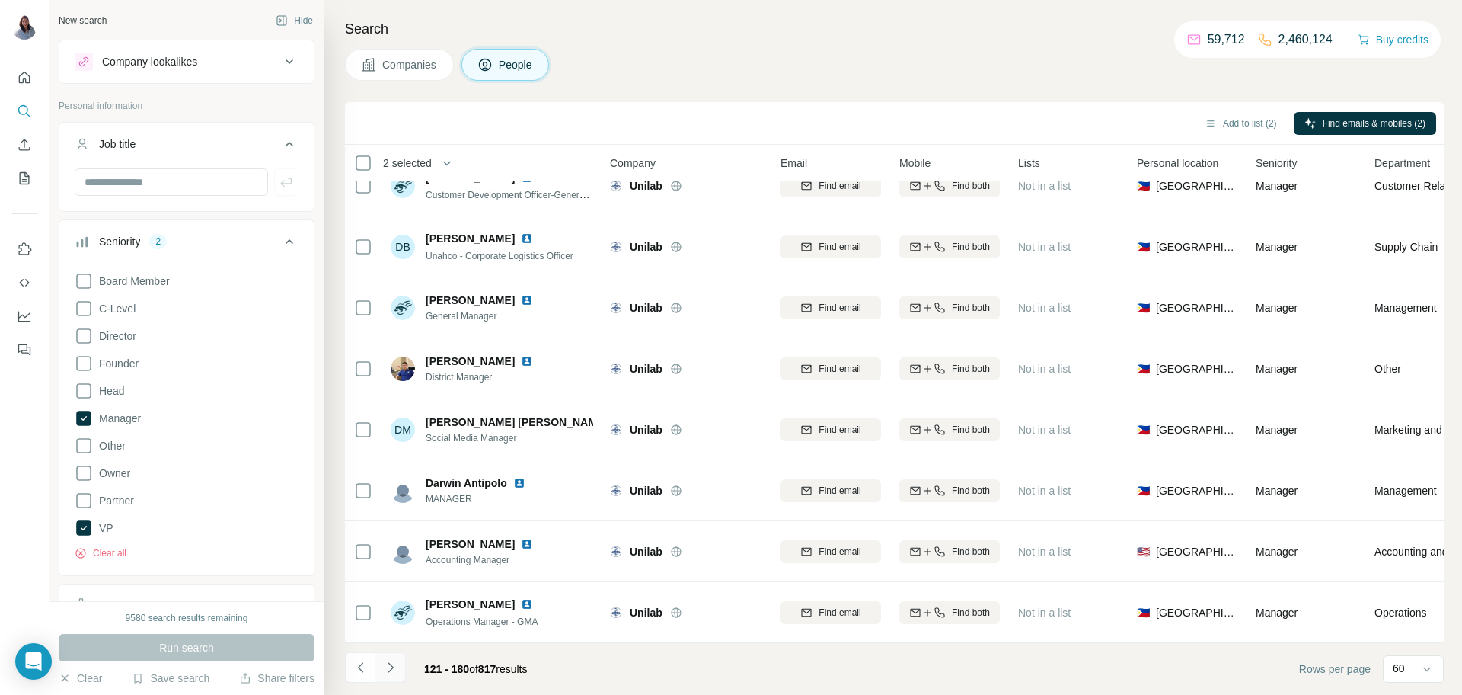
click at [388, 677] on button "Navigate to next page" at bounding box center [390, 667] width 30 height 30
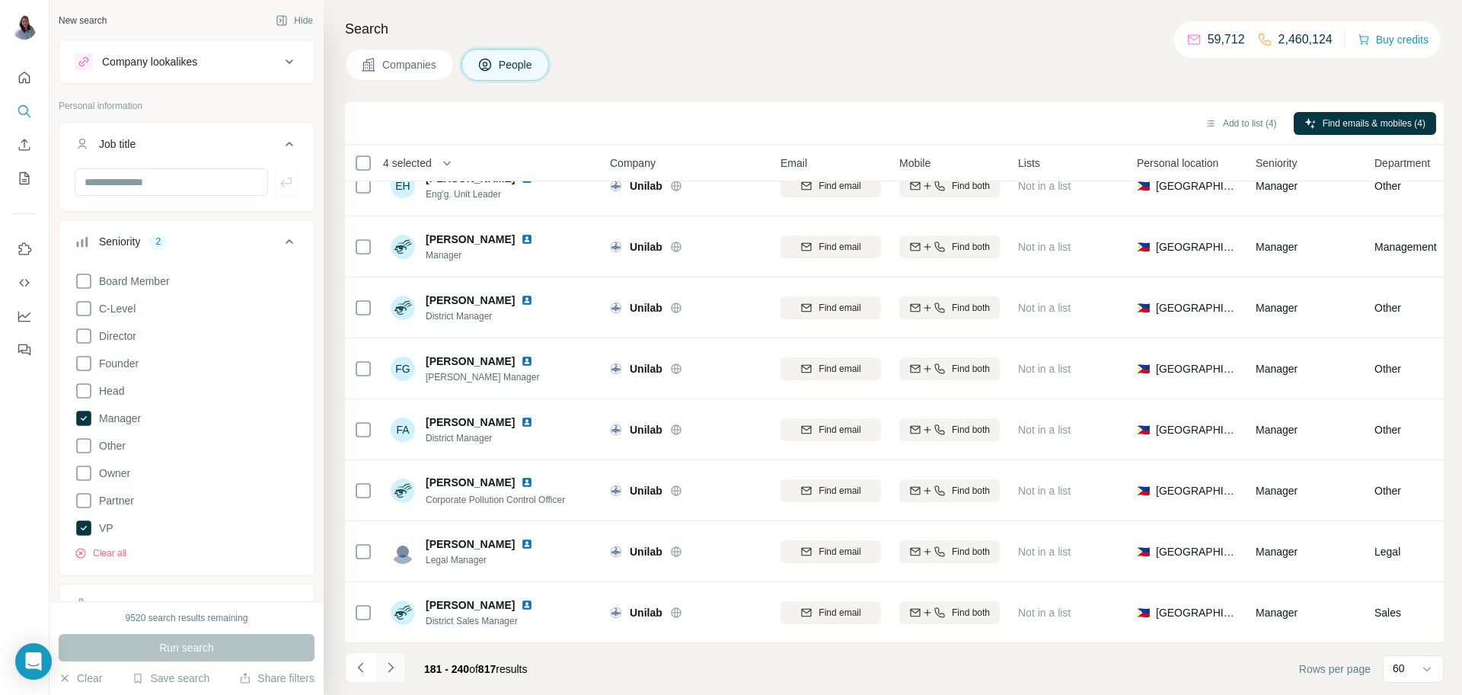
click at [394, 668] on icon "Navigate to next page" at bounding box center [390, 666] width 15 height 15
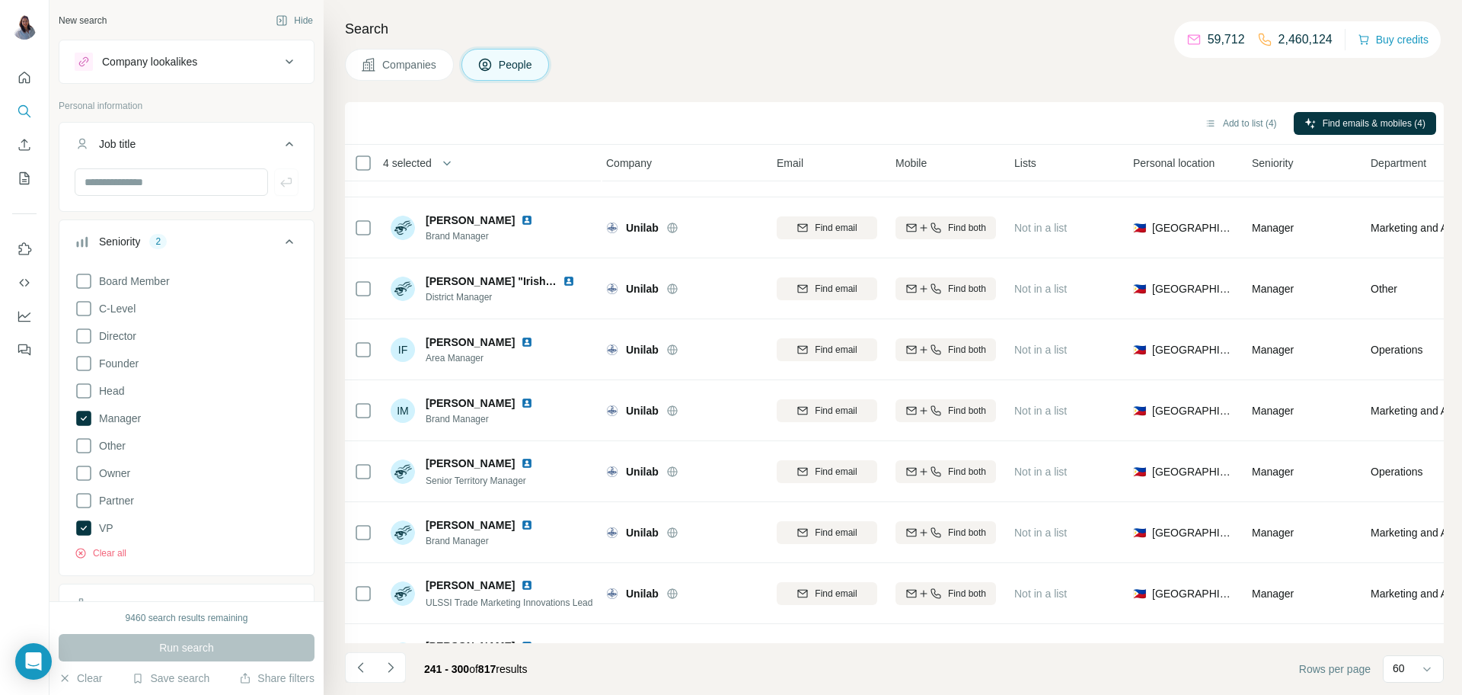
scroll to position [3194, 4]
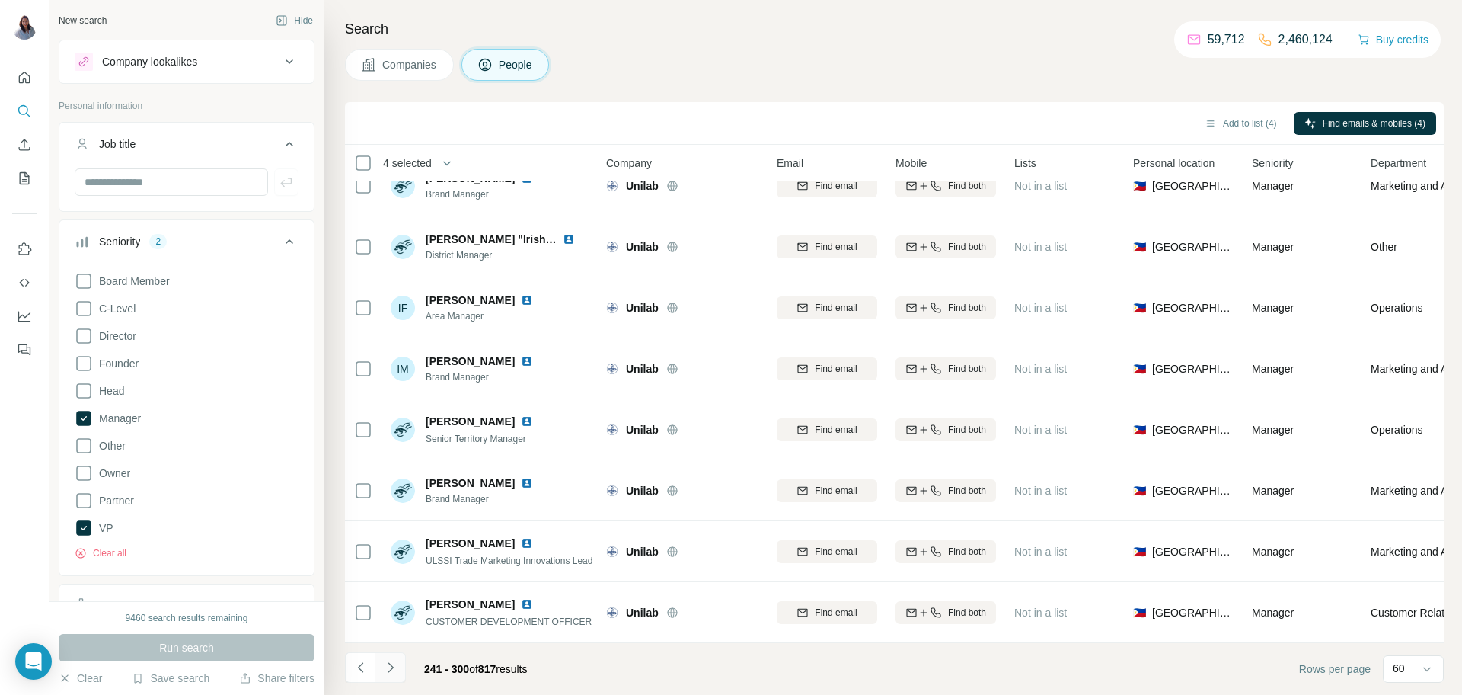
click at [385, 674] on icon "Navigate to next page" at bounding box center [390, 666] width 15 height 15
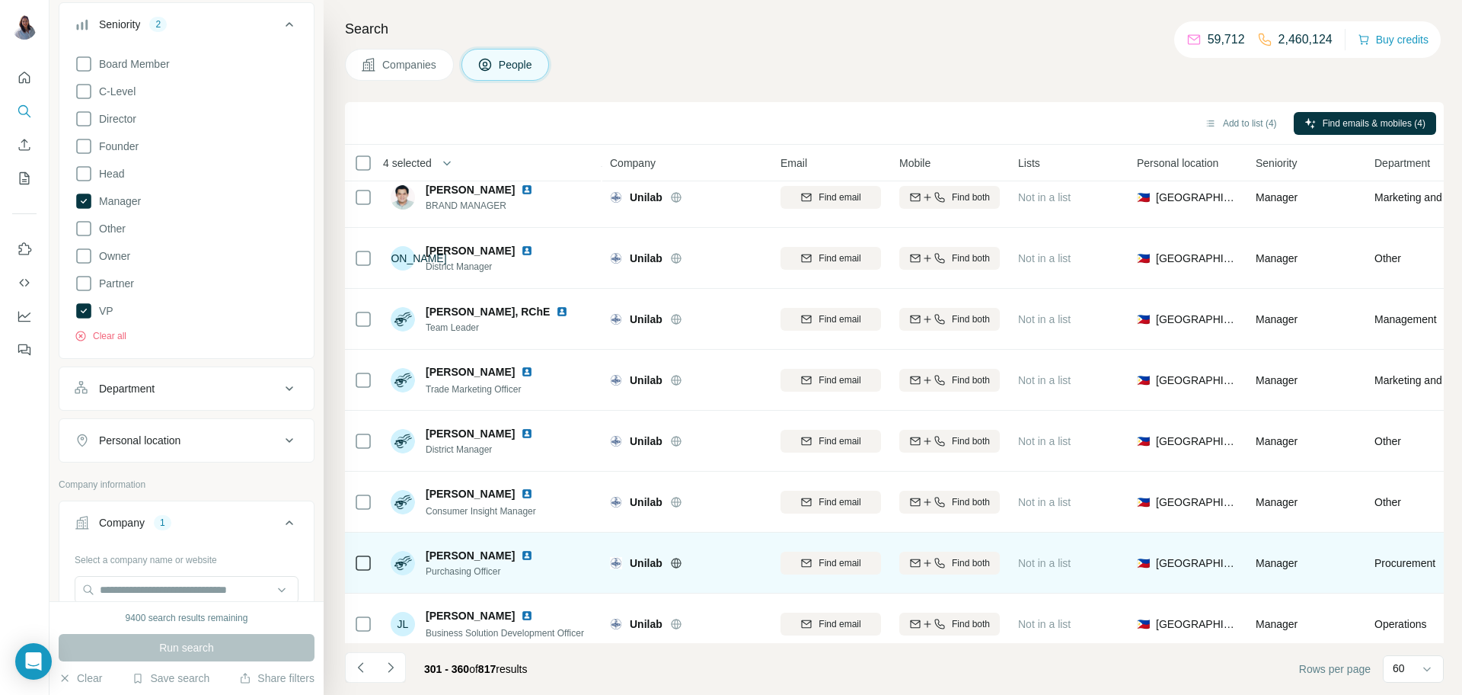
scroll to position [230, 0]
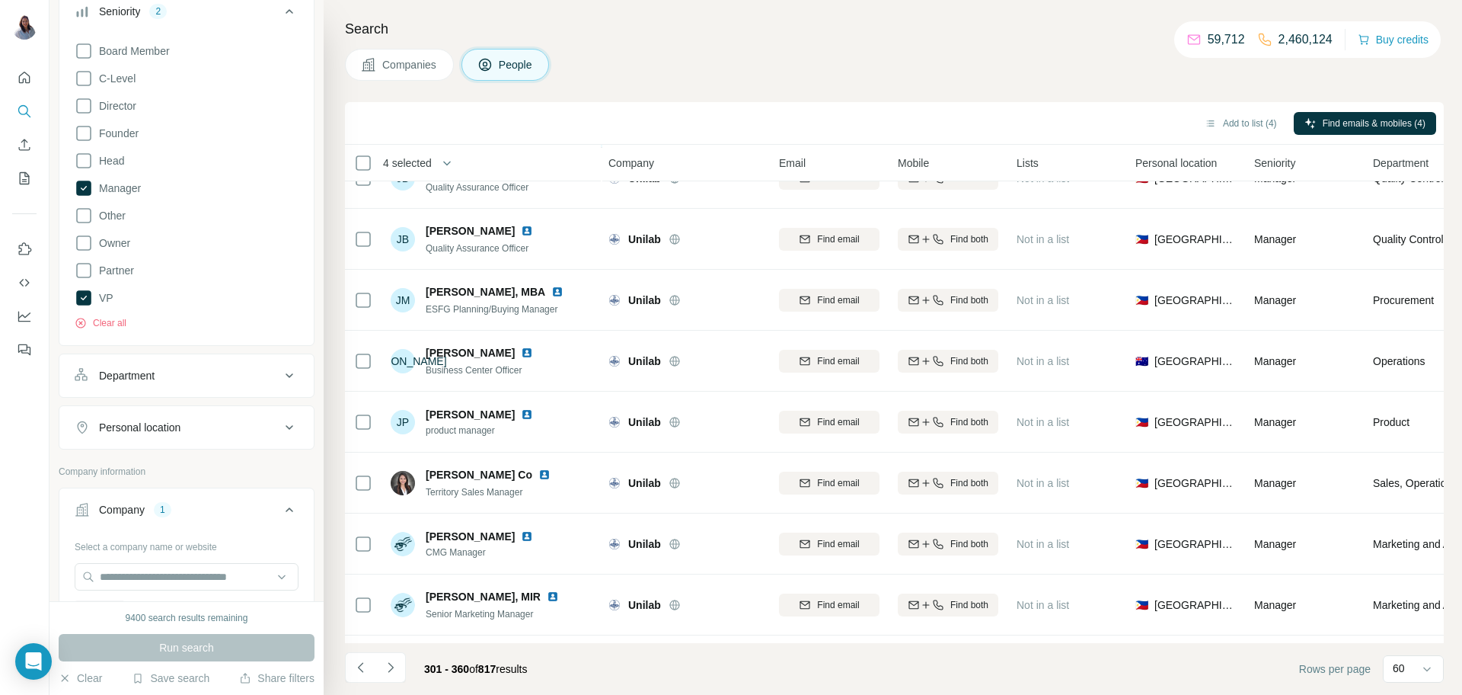
click at [519, 487] on span "Territory Sales Manager" at bounding box center [474, 492] width 97 height 11
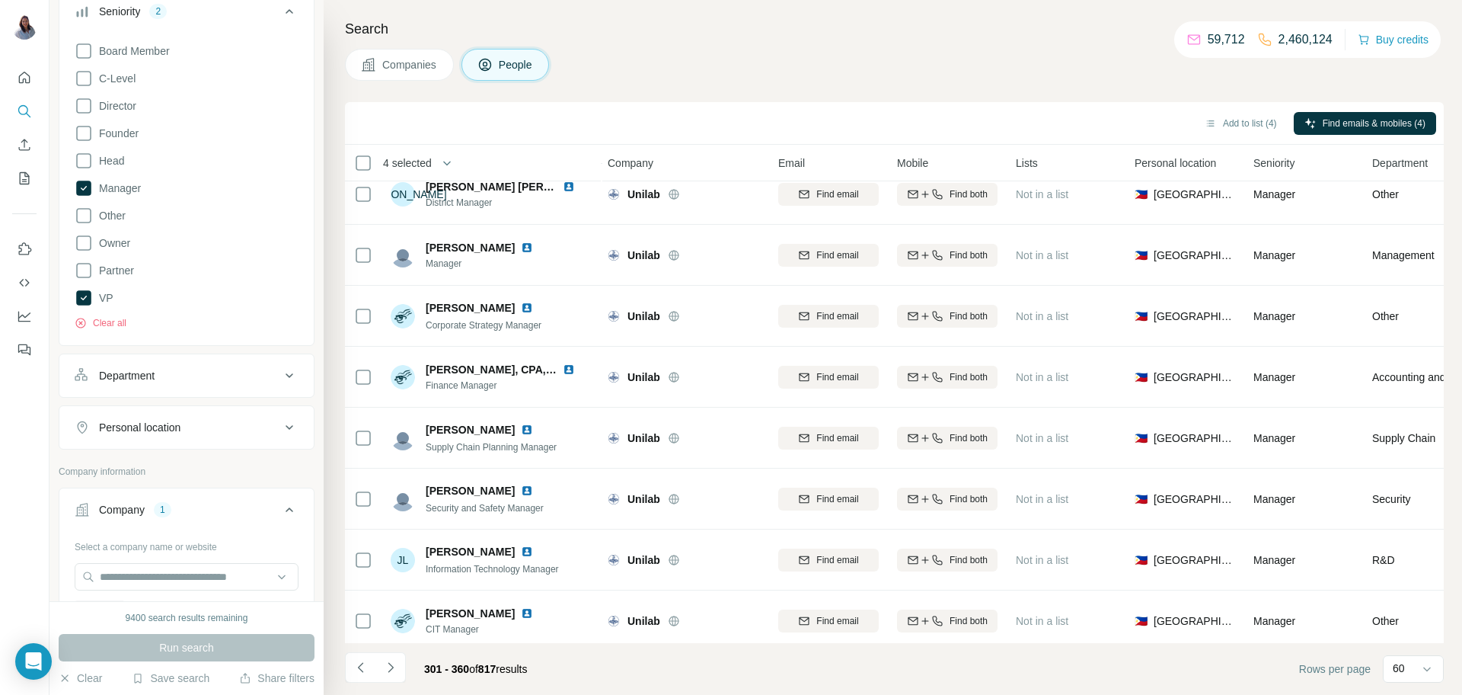
scroll to position [3194, 2]
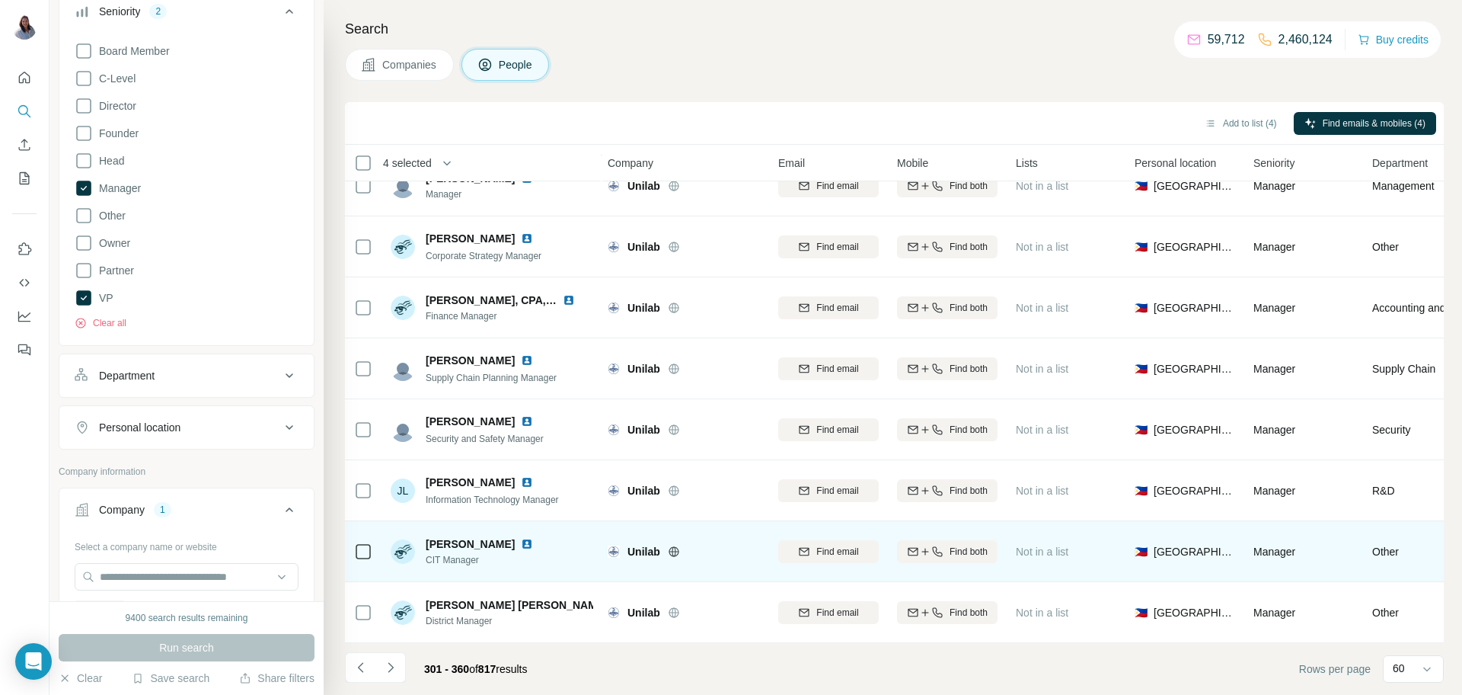
click at [571, 549] on div "[PERSON_NAME] CIT Manager" at bounding box center [492, 551] width 203 height 42
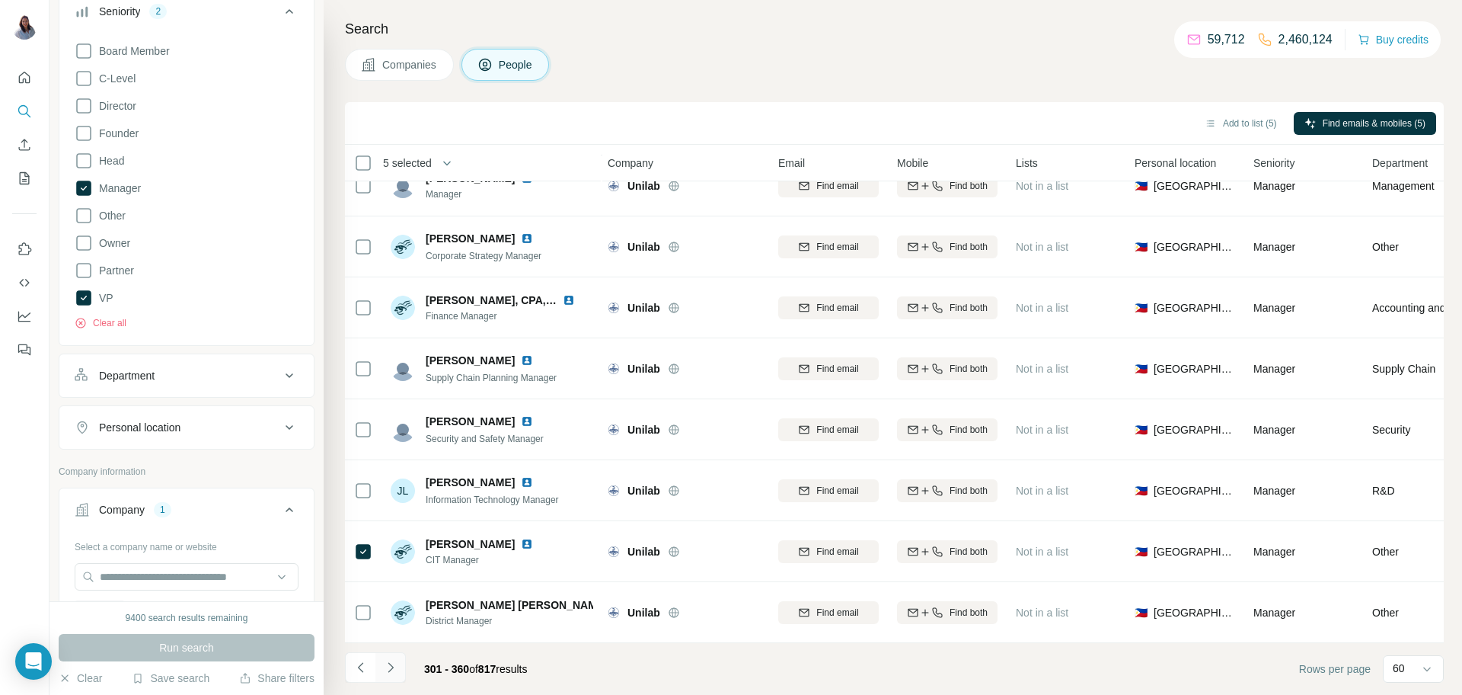
click at [395, 672] on icon "Navigate to next page" at bounding box center [390, 666] width 15 height 15
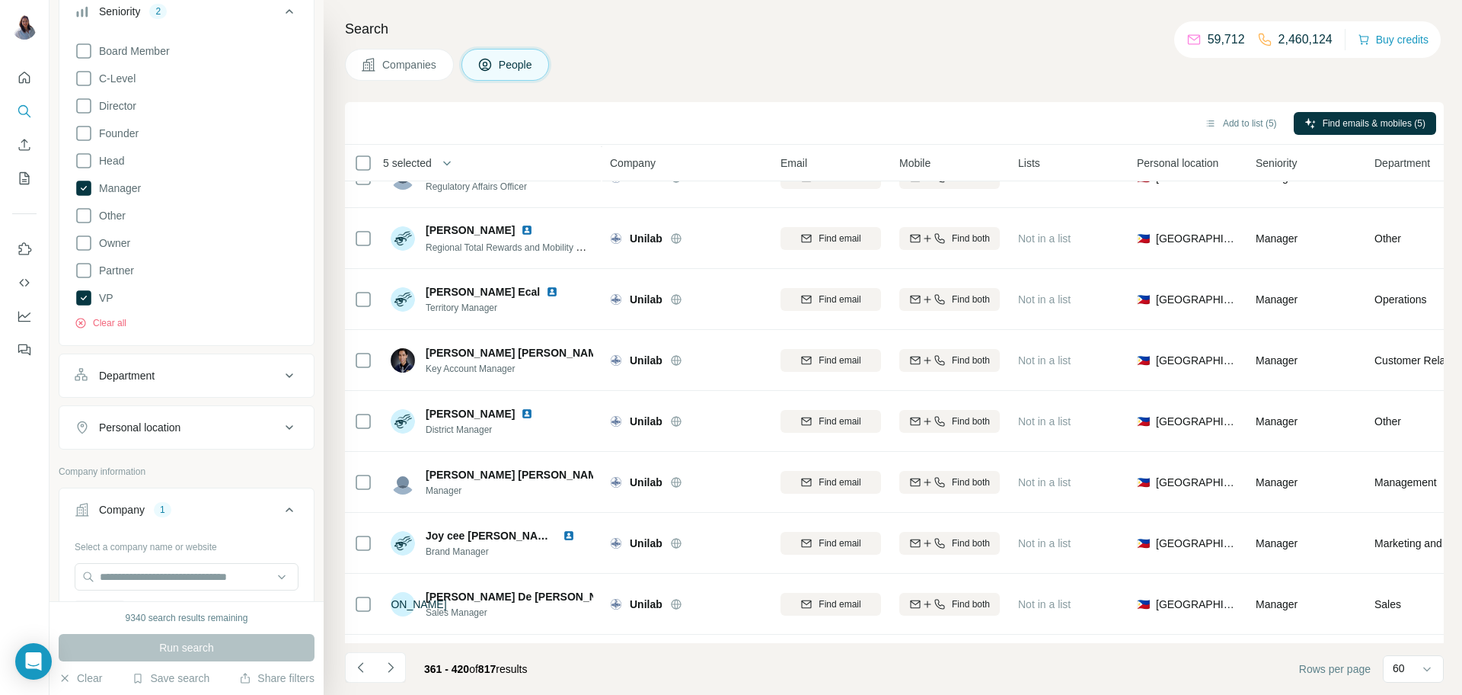
scroll to position [3194, 0]
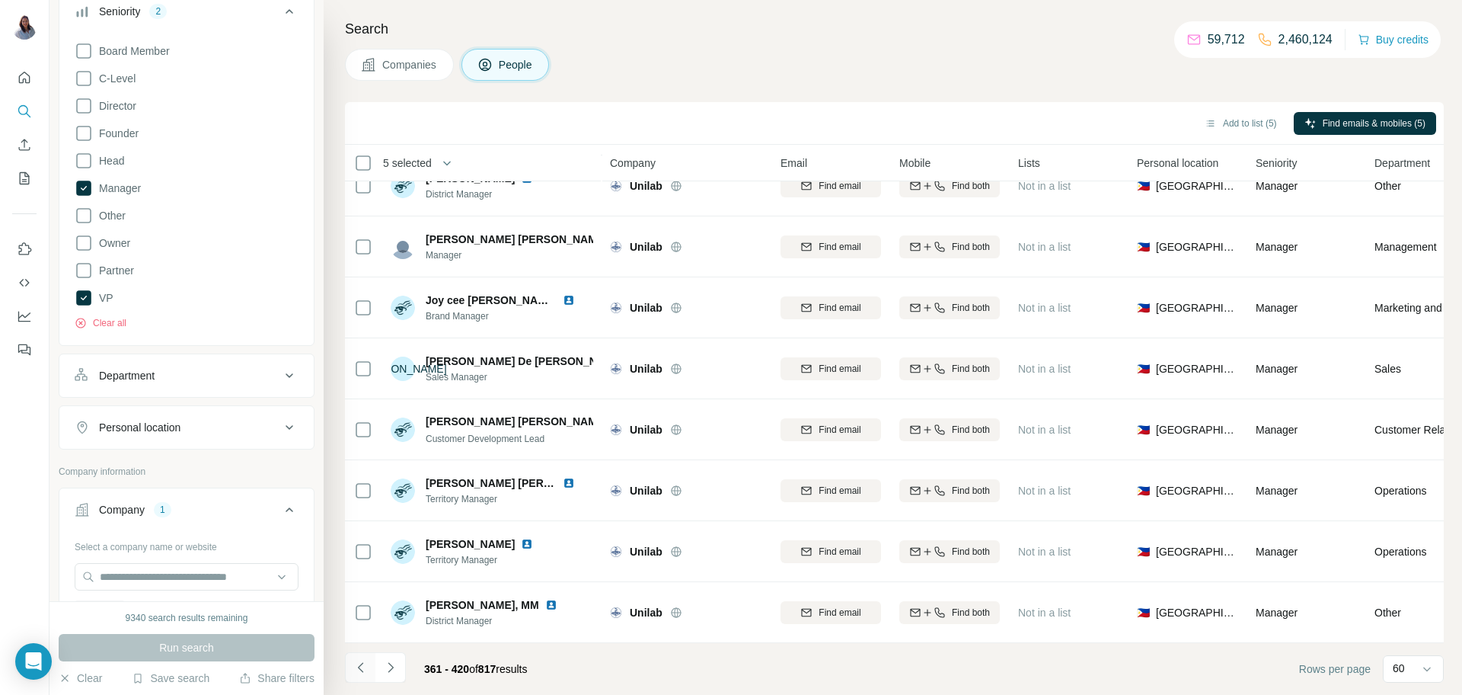
click at [362, 675] on button "Navigate to previous page" at bounding box center [360, 667] width 30 height 30
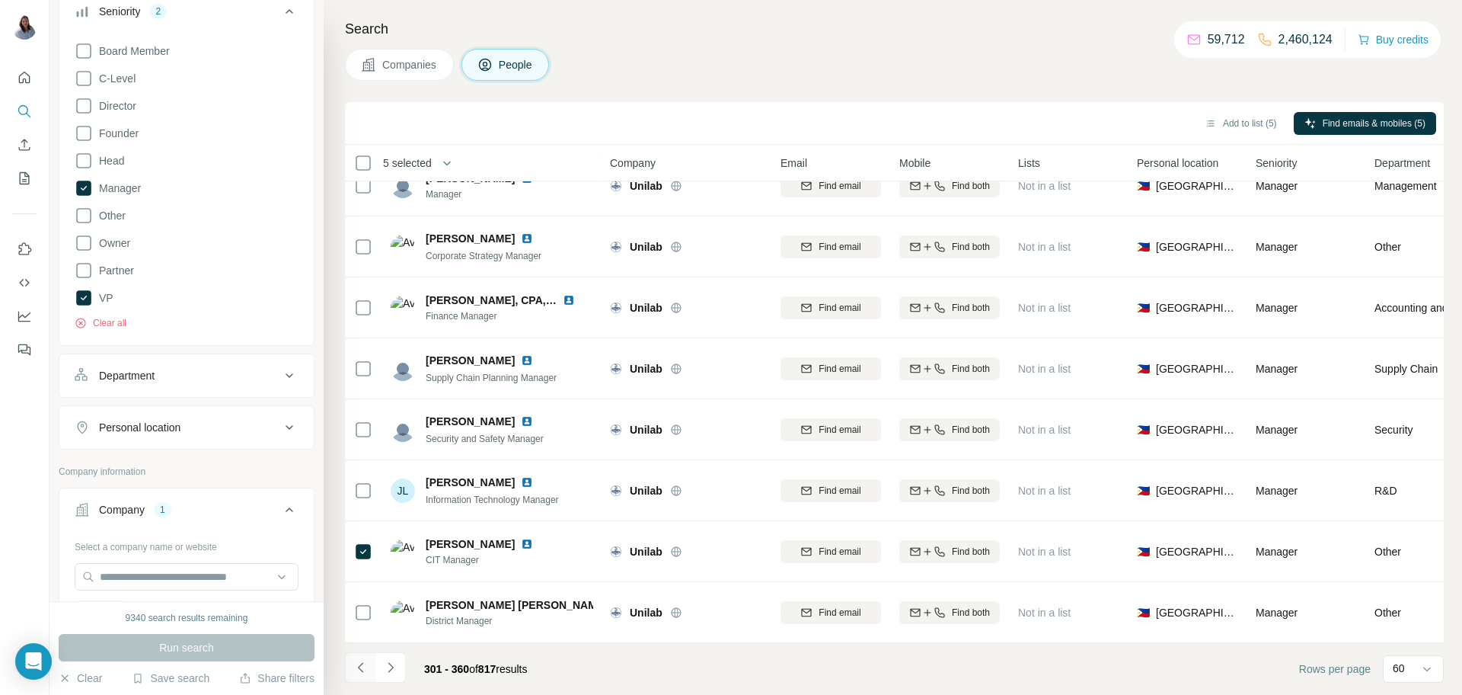
click at [362, 675] on button "Navigate to previous page" at bounding box center [360, 667] width 30 height 30
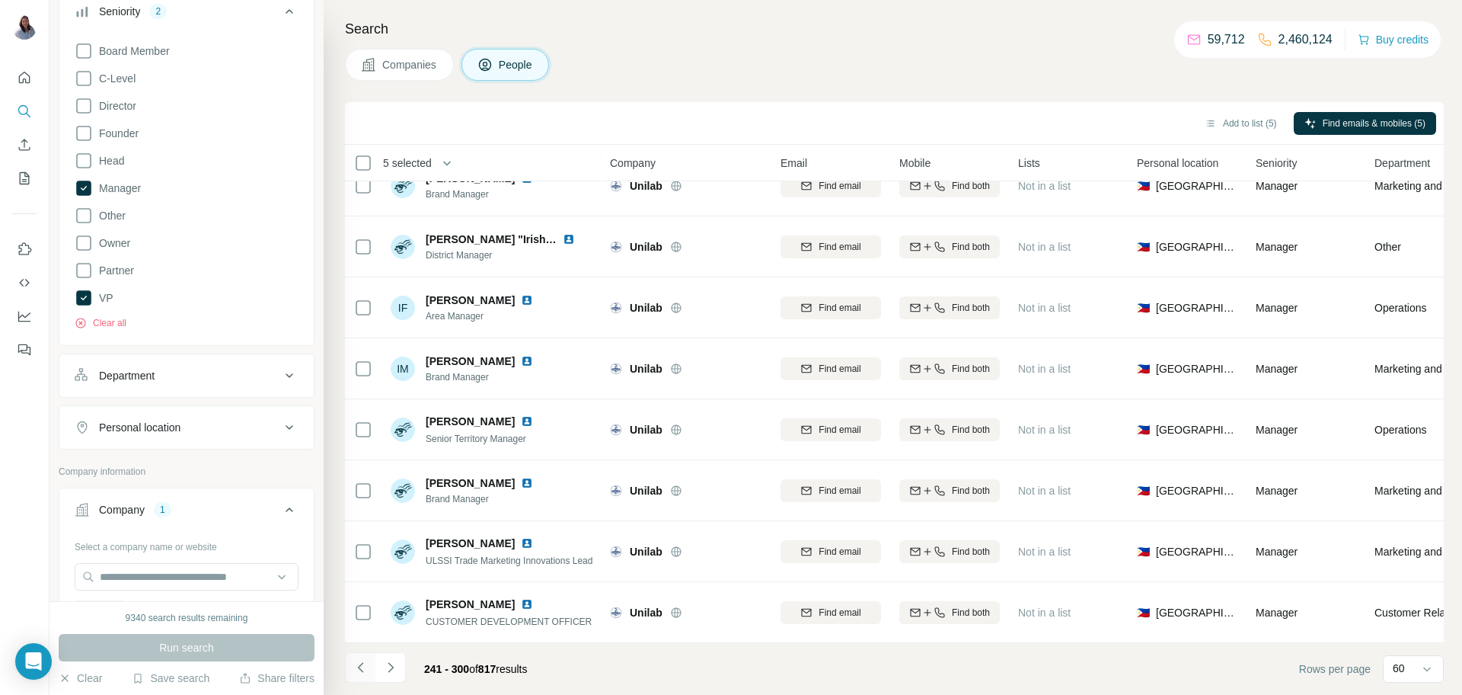
click at [362, 675] on button "Navigate to previous page" at bounding box center [360, 667] width 30 height 30
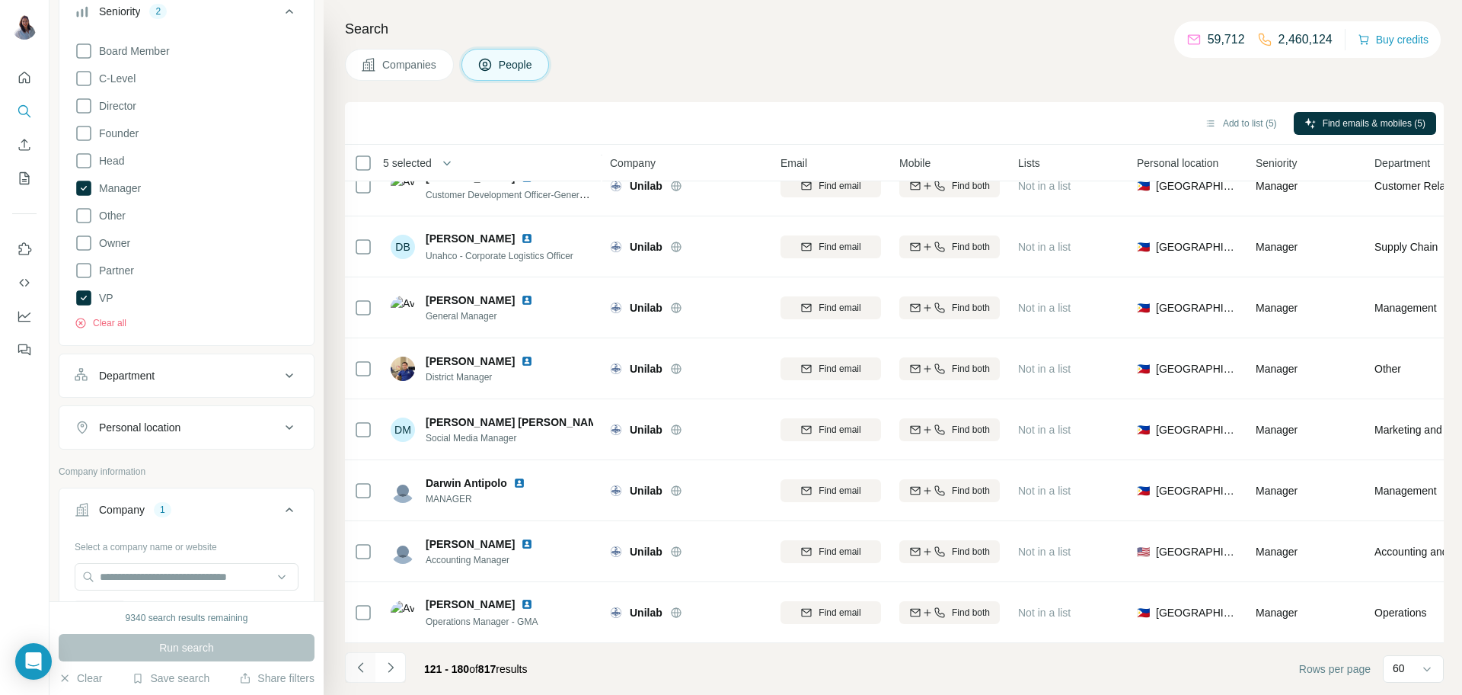
click at [362, 675] on button "Navigate to previous page" at bounding box center [360, 667] width 30 height 30
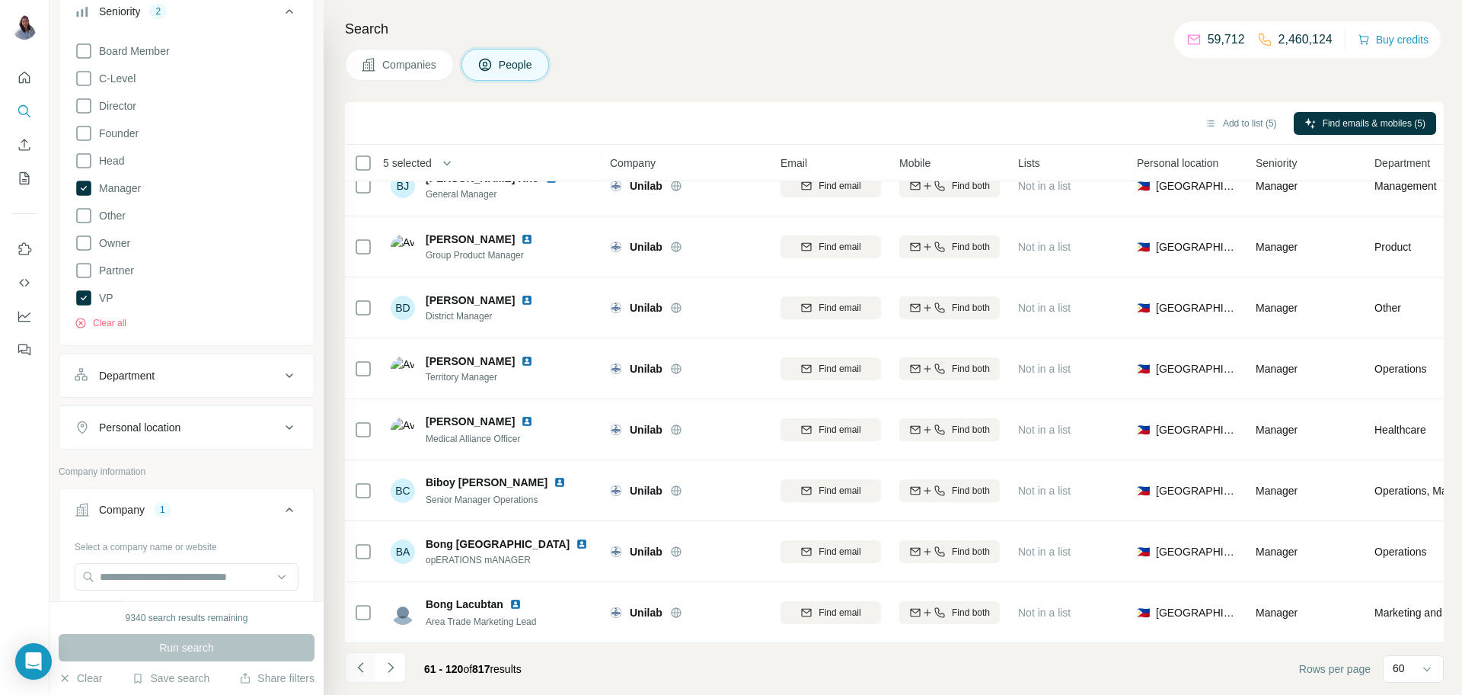
click at [362, 675] on button "Navigate to previous page" at bounding box center [360, 667] width 30 height 30
click at [362, 675] on div at bounding box center [360, 667] width 30 height 30
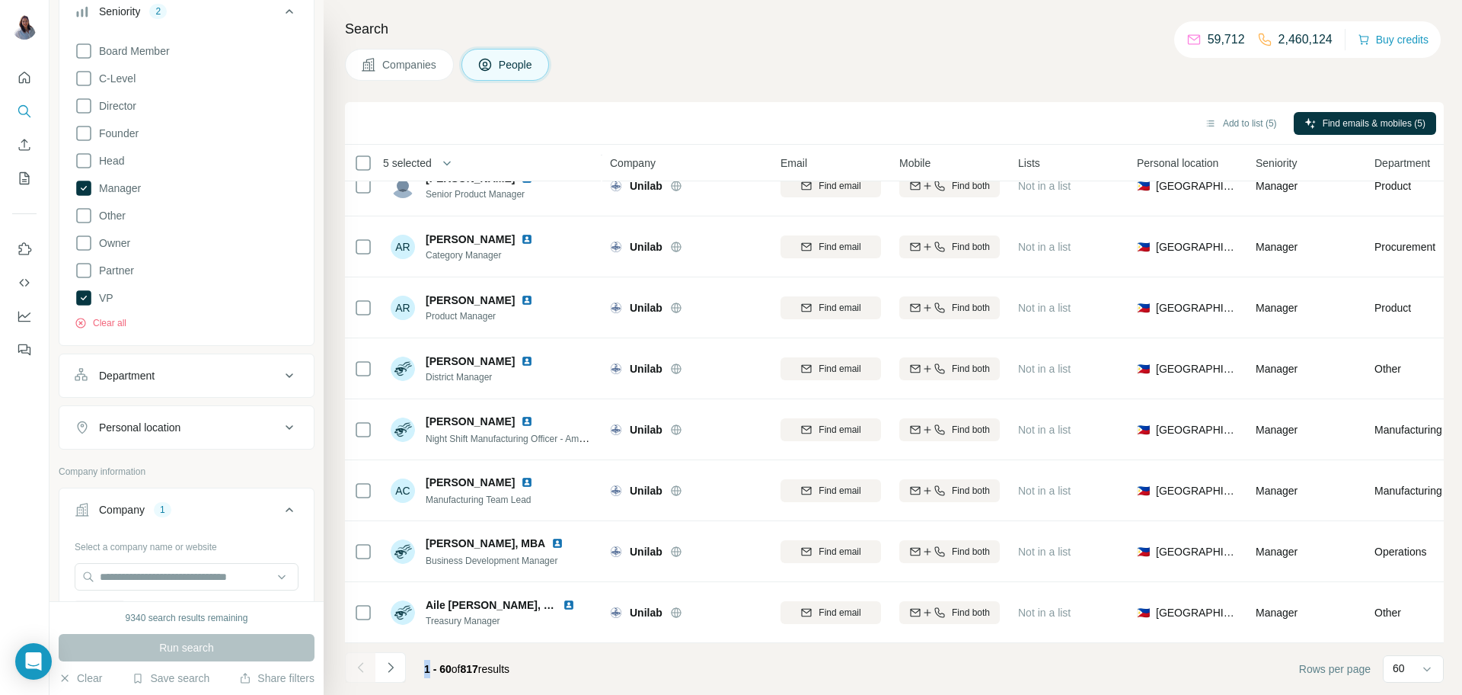
click at [362, 675] on div at bounding box center [360, 667] width 30 height 30
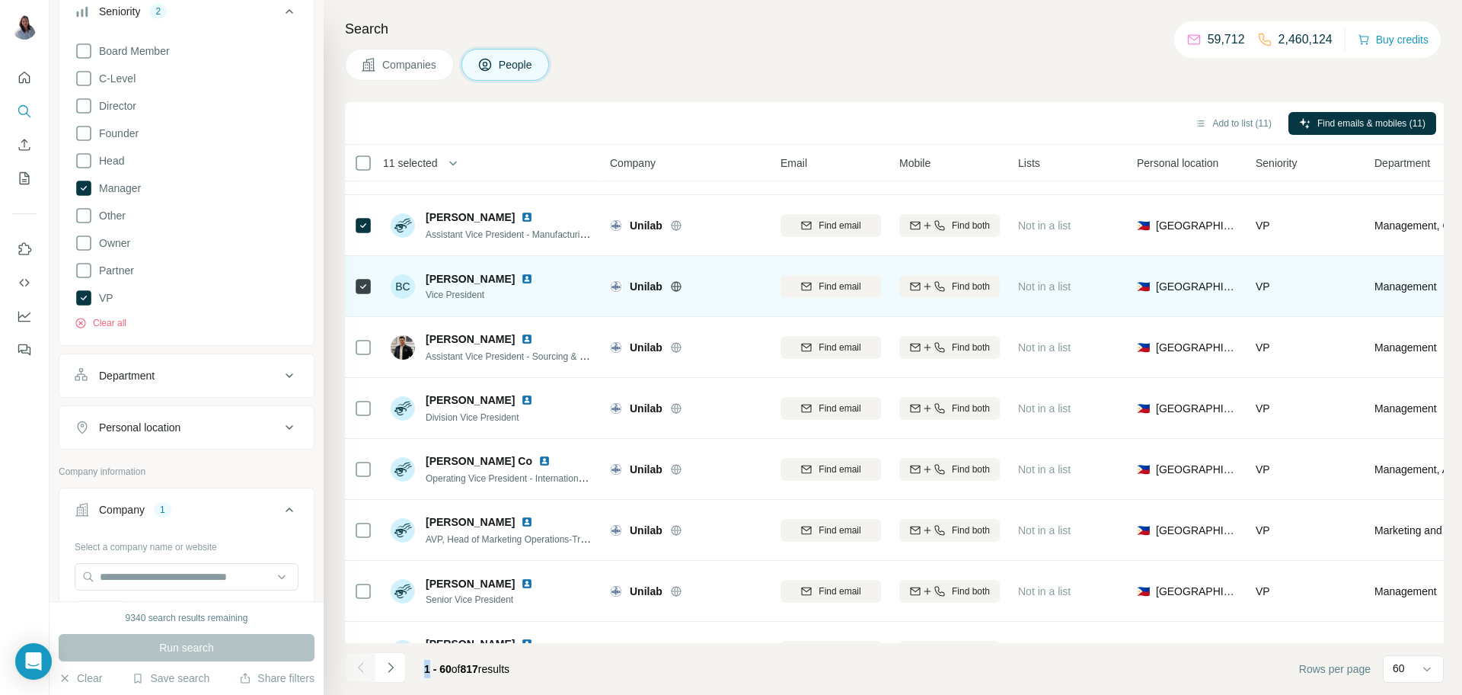
scroll to position [414, 0]
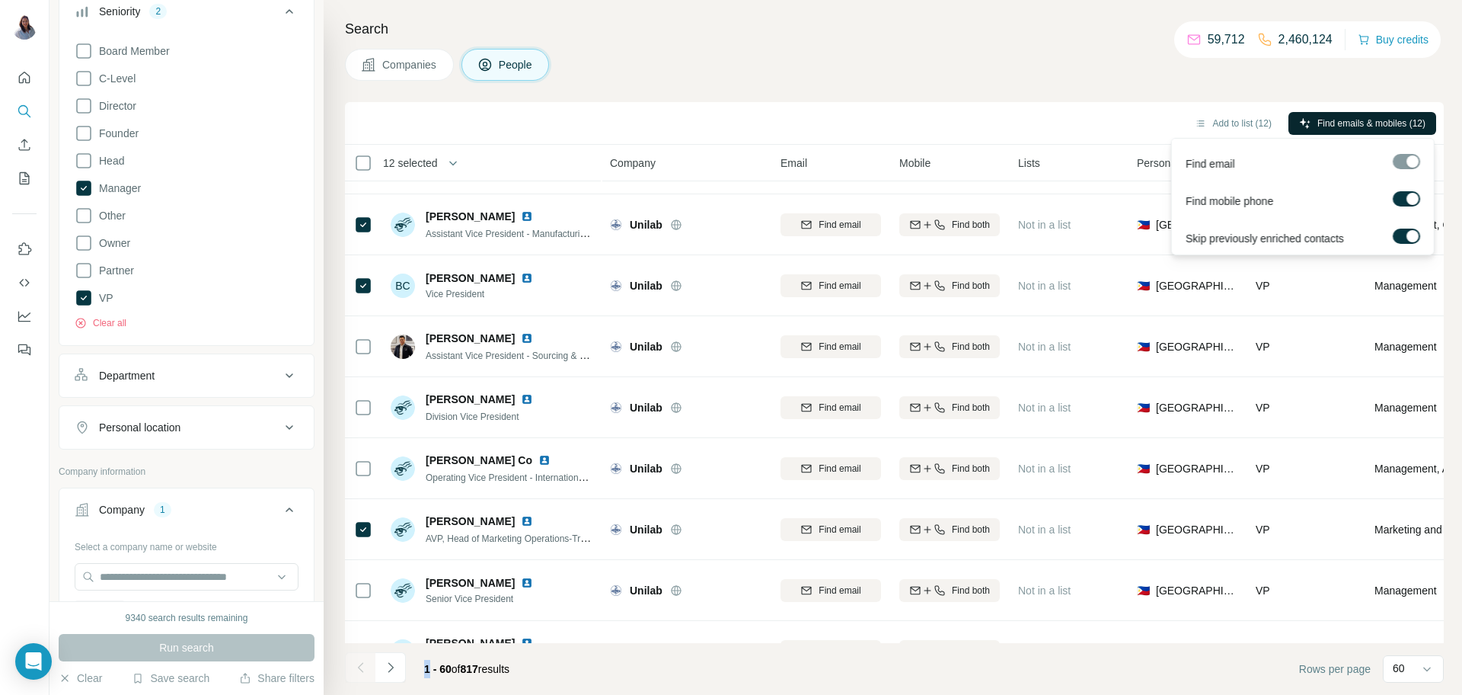
click at [1375, 123] on span "Find emails & mobiles (12)" at bounding box center [1371, 124] width 108 height 14
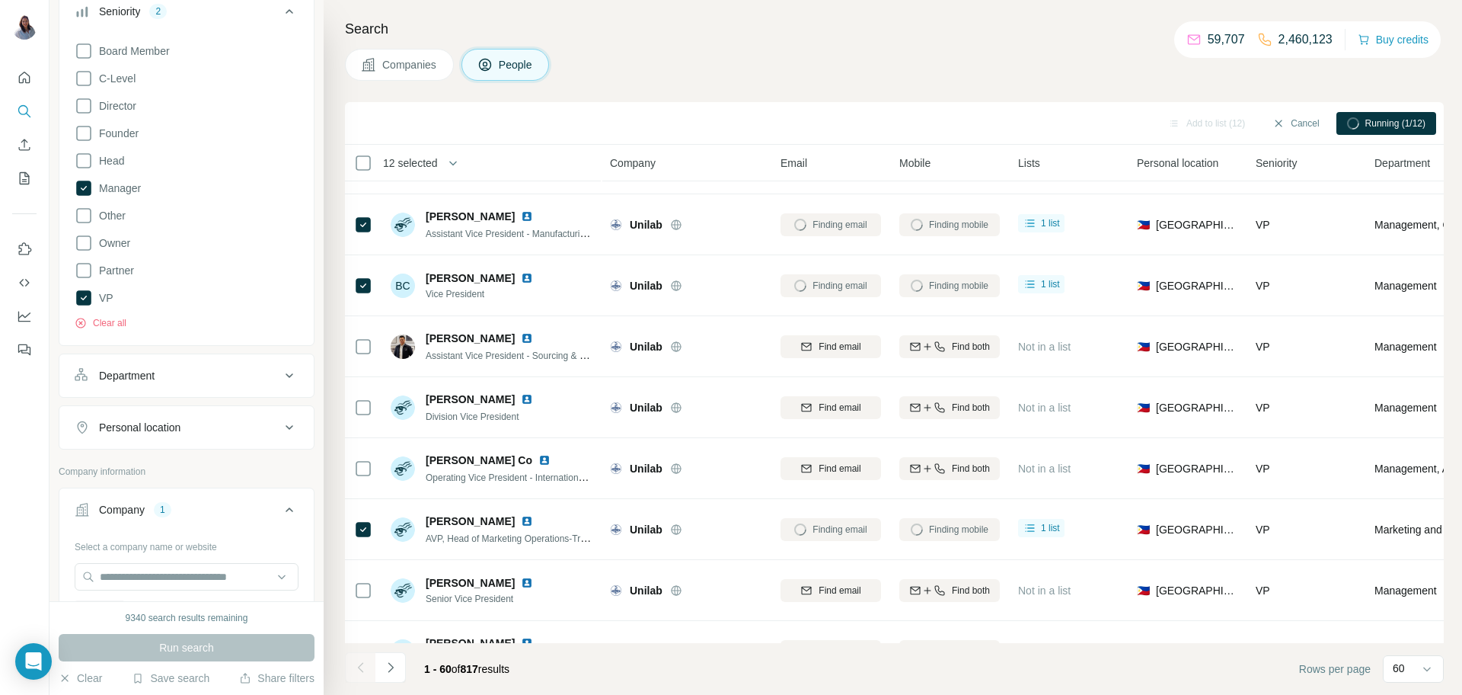
click at [932, 59] on div "Companies People" at bounding box center [894, 65] width 1099 height 32
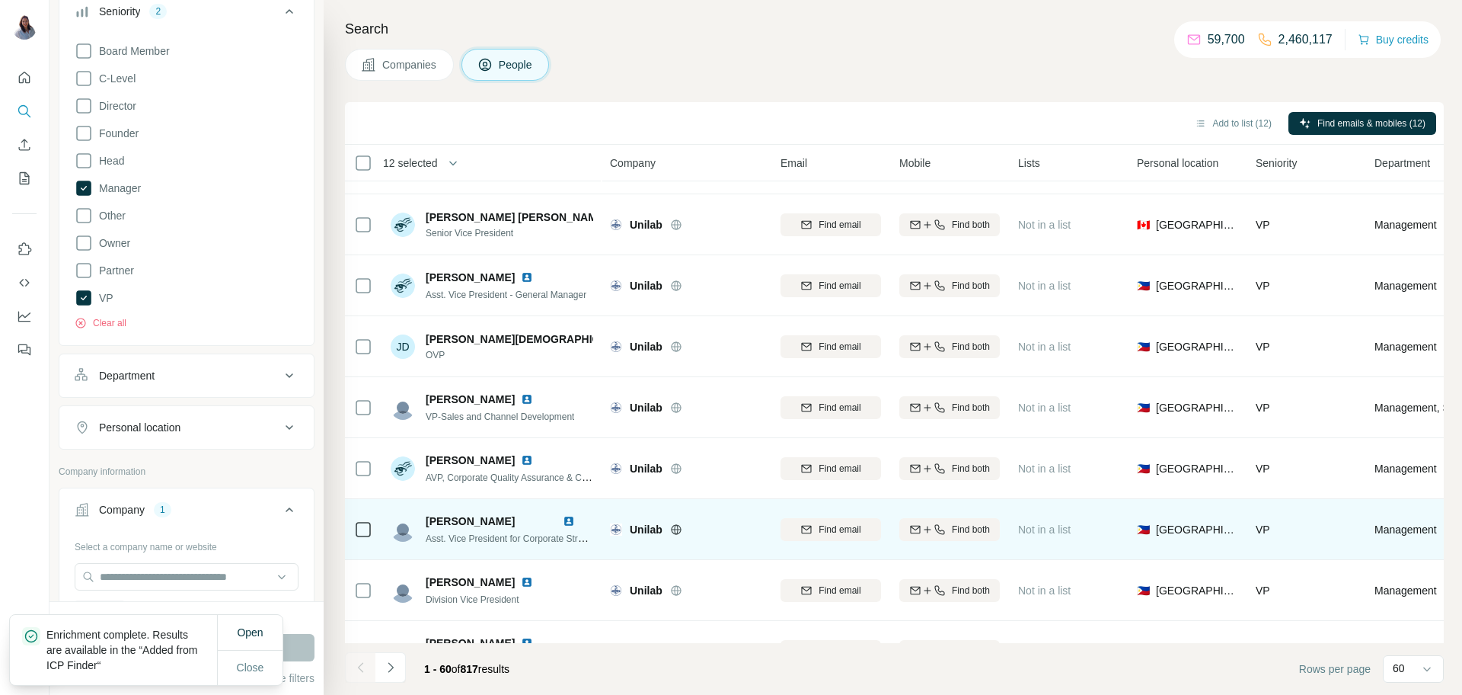
scroll to position [1305, 0]
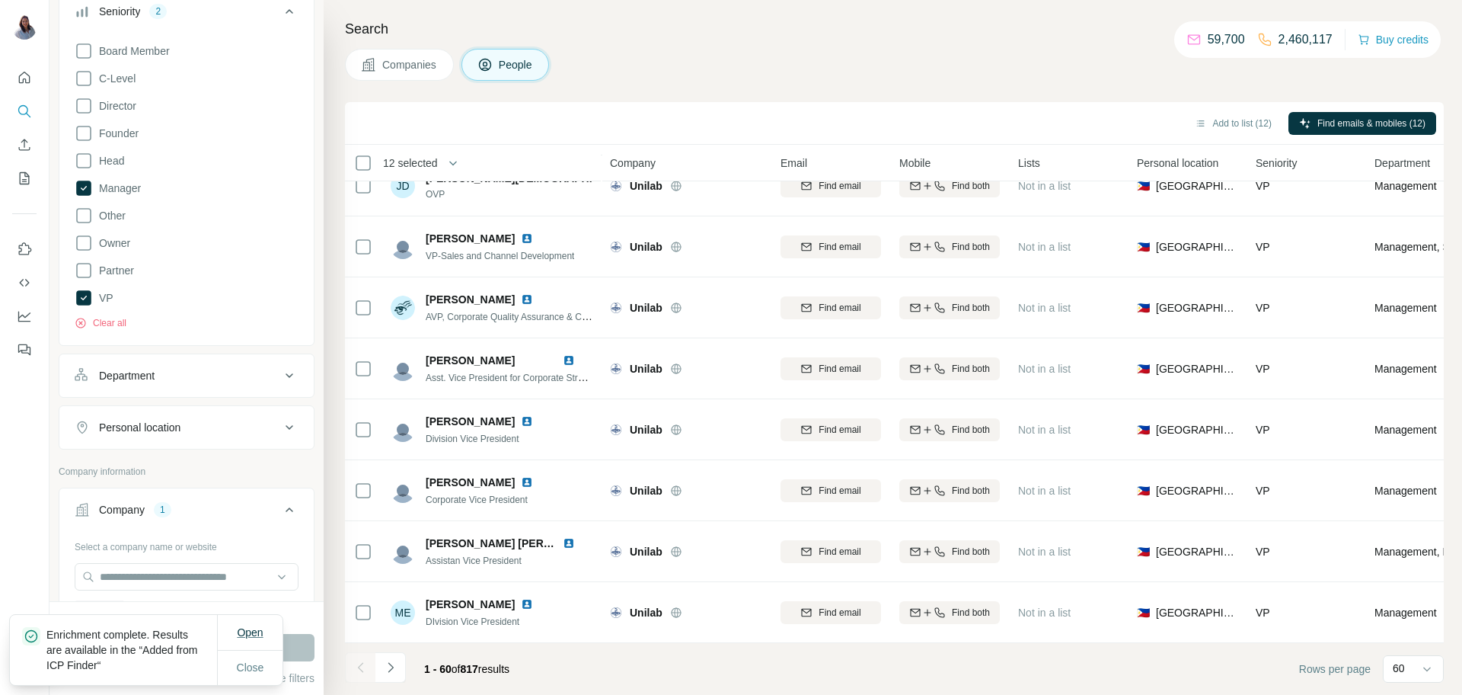
click at [249, 629] on span "Open" at bounding box center [250, 632] width 26 height 12
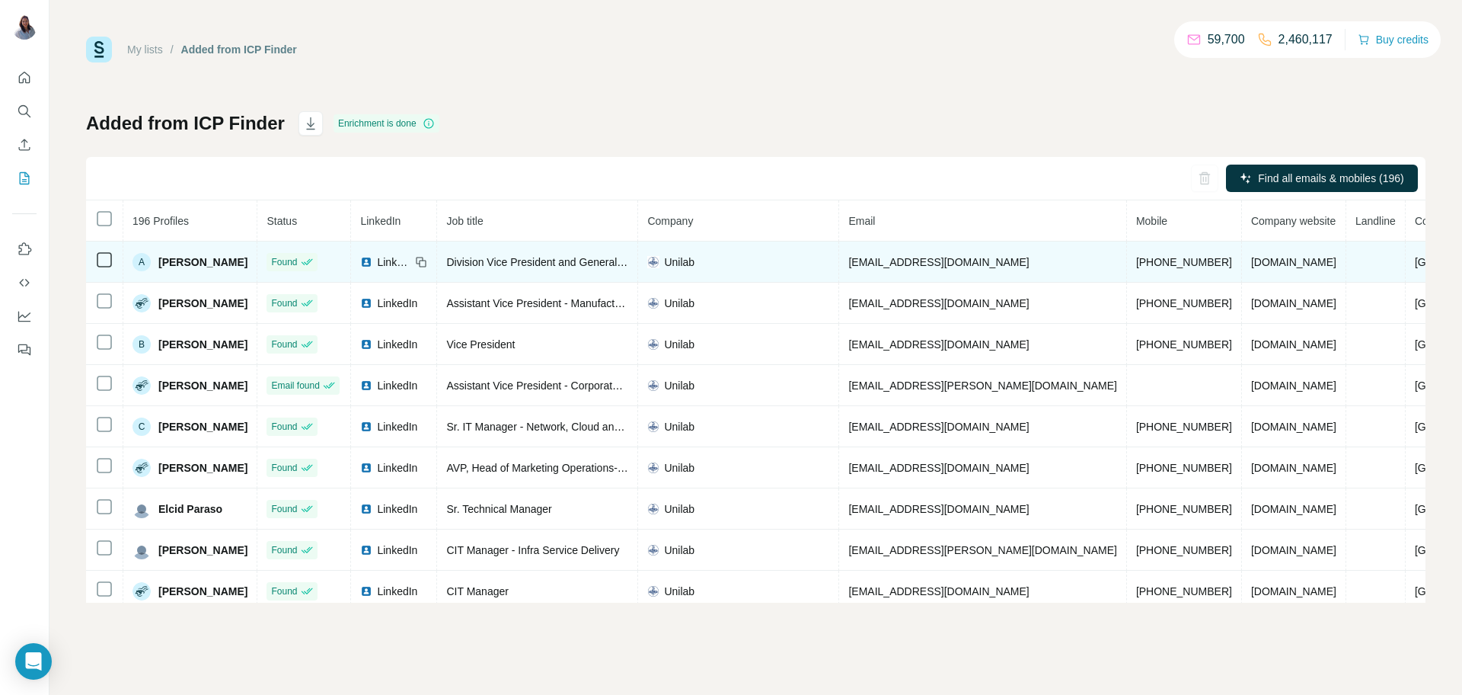
drag, startPoint x: 244, startPoint y: 263, endPoint x: 158, endPoint y: 259, distance: 86.2
click at [158, 259] on div "A [PERSON_NAME]" at bounding box center [190, 262] width 115 height 18
copy span "[PERSON_NAME]"
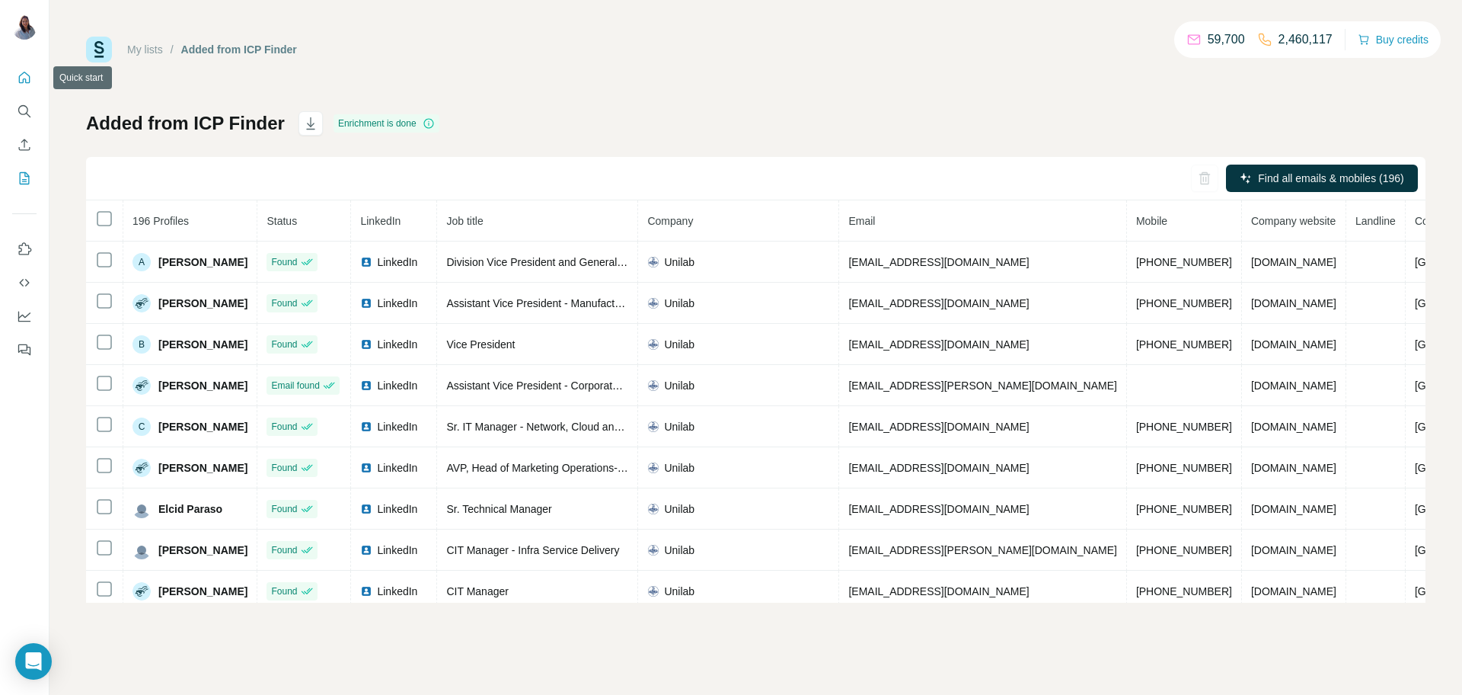
click at [22, 81] on icon "Quick start" at bounding box center [24, 77] width 11 height 11
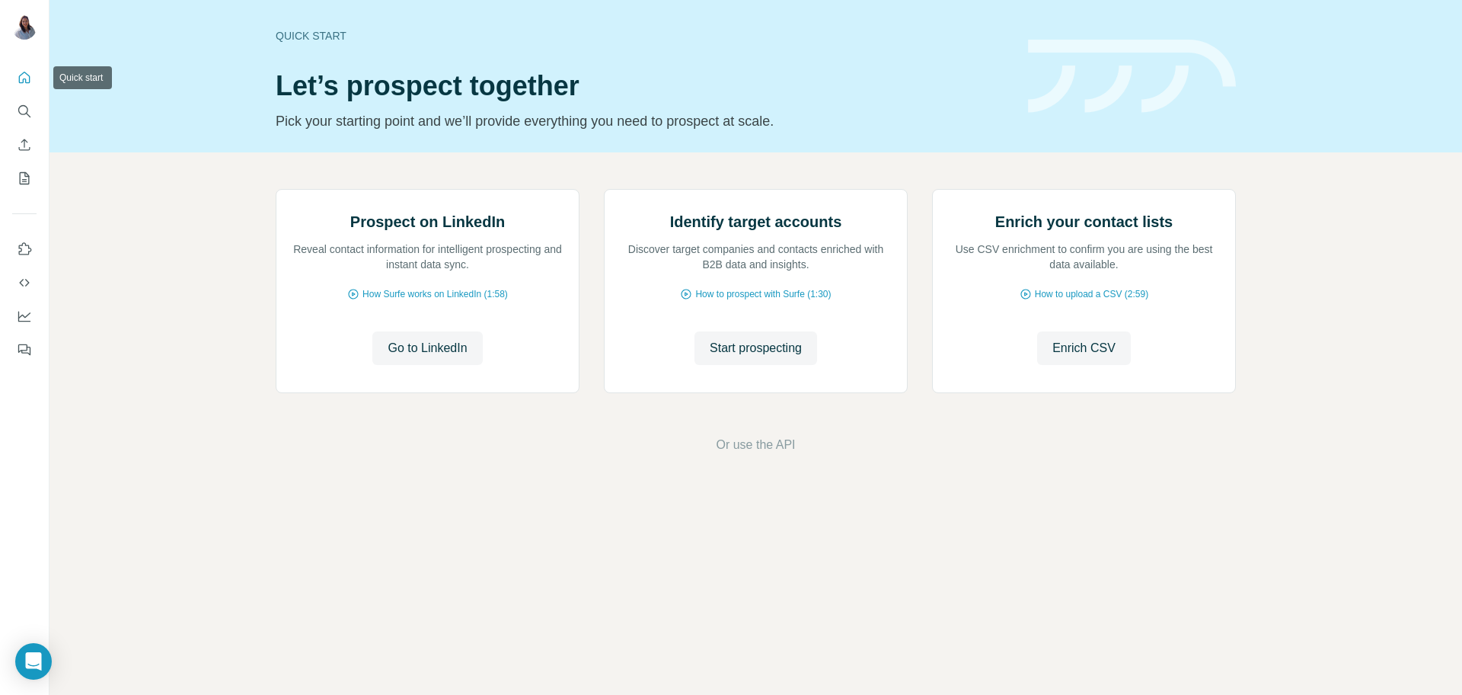
click at [18, 77] on icon "Quick start" at bounding box center [24, 77] width 15 height 15
click at [21, 117] on icon "Search" at bounding box center [24, 111] width 15 height 15
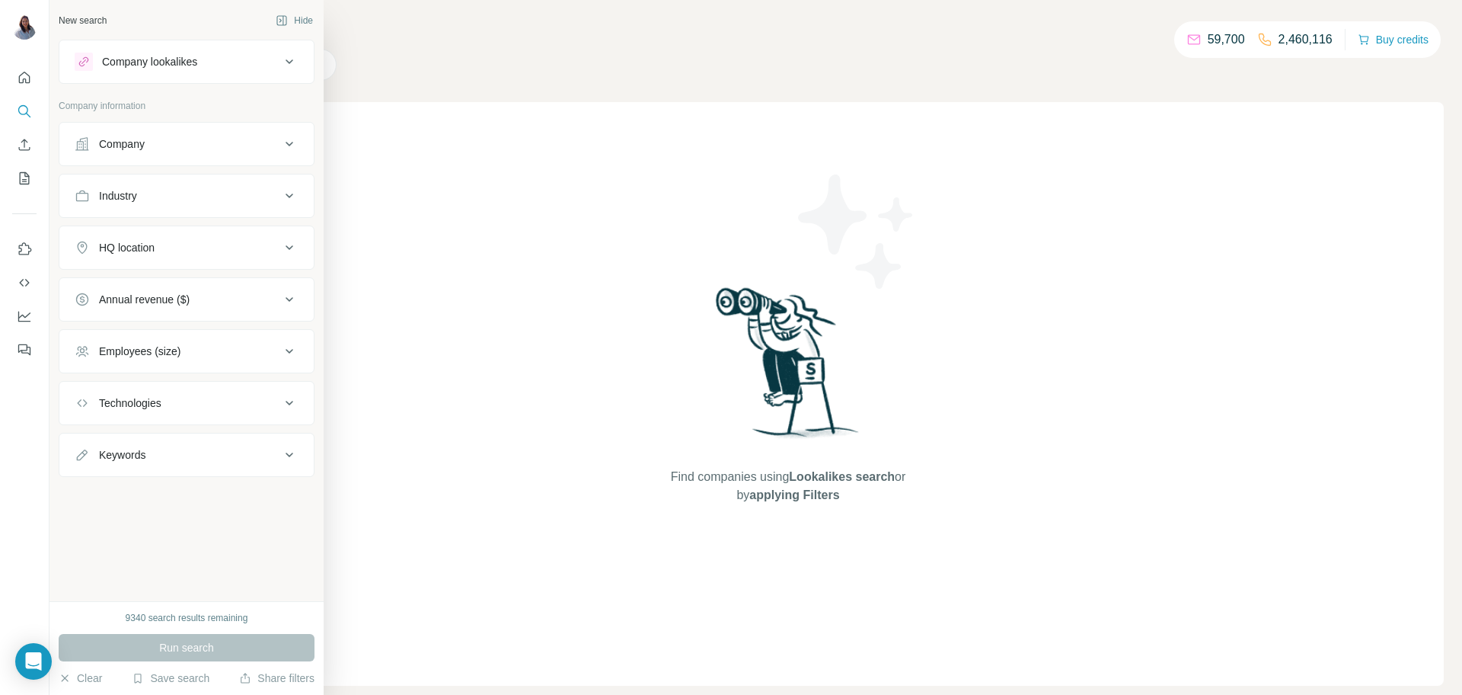
click at [190, 154] on button "Company" at bounding box center [186, 144] width 254 height 37
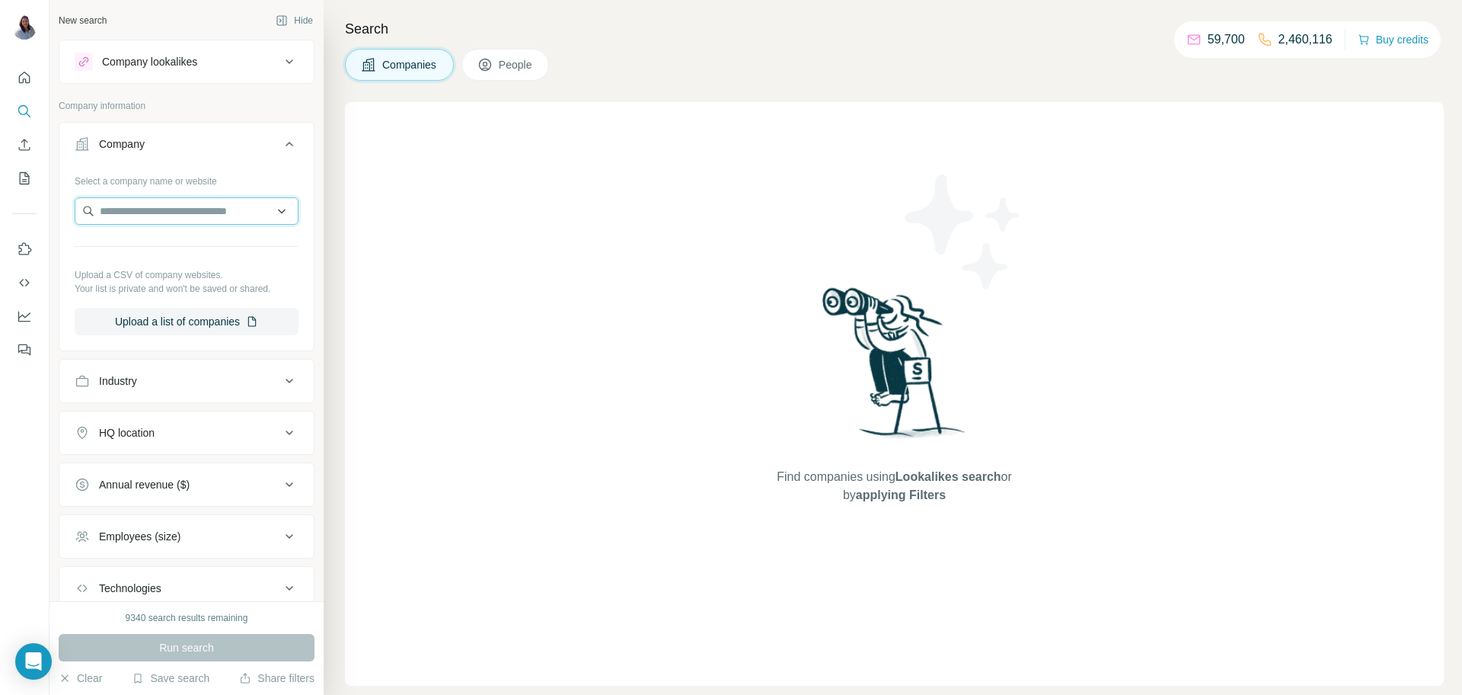
click at [176, 216] on input "text" at bounding box center [187, 210] width 224 height 27
paste input "**********"
drag, startPoint x: 259, startPoint y: 213, endPoint x: 0, endPoint y: 293, distance: 271.0
click at [0, 209] on div "**********" at bounding box center [731, 347] width 1462 height 695
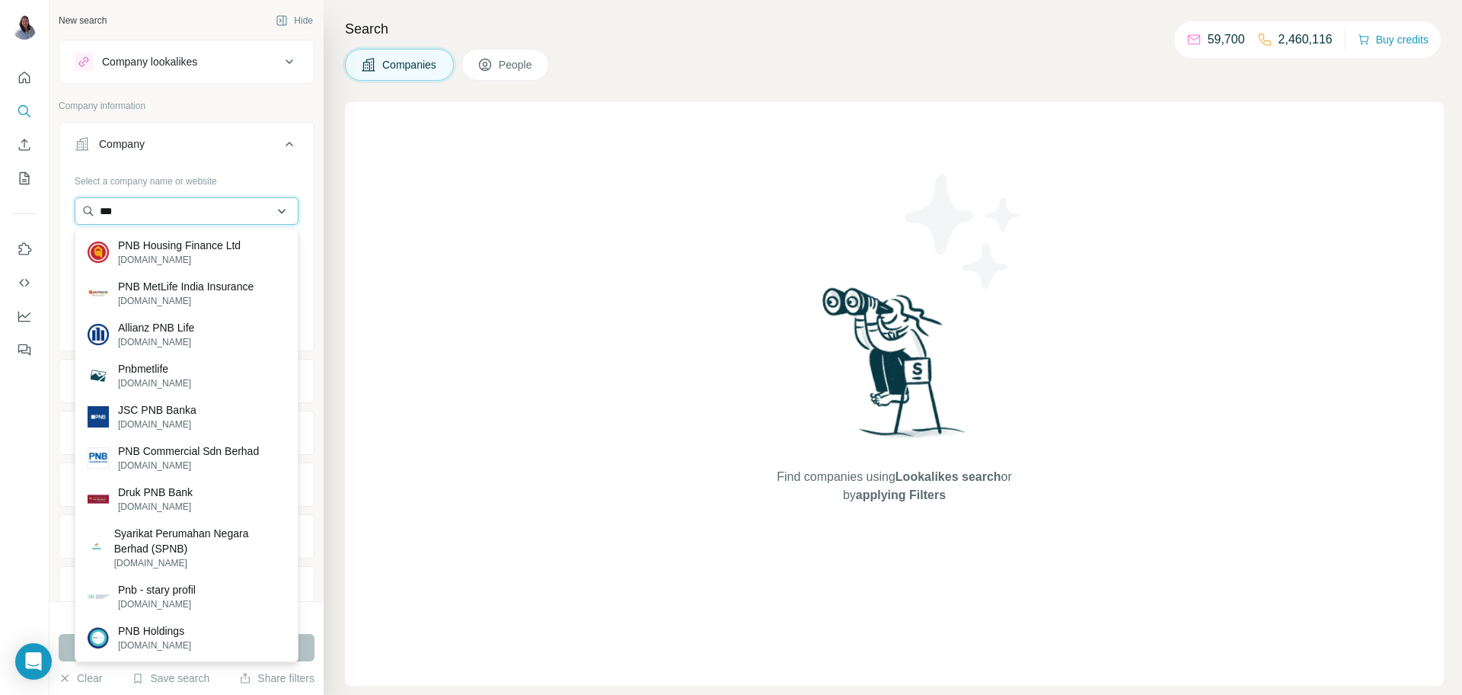
click at [170, 219] on input "***" at bounding box center [187, 210] width 224 height 27
type input "*"
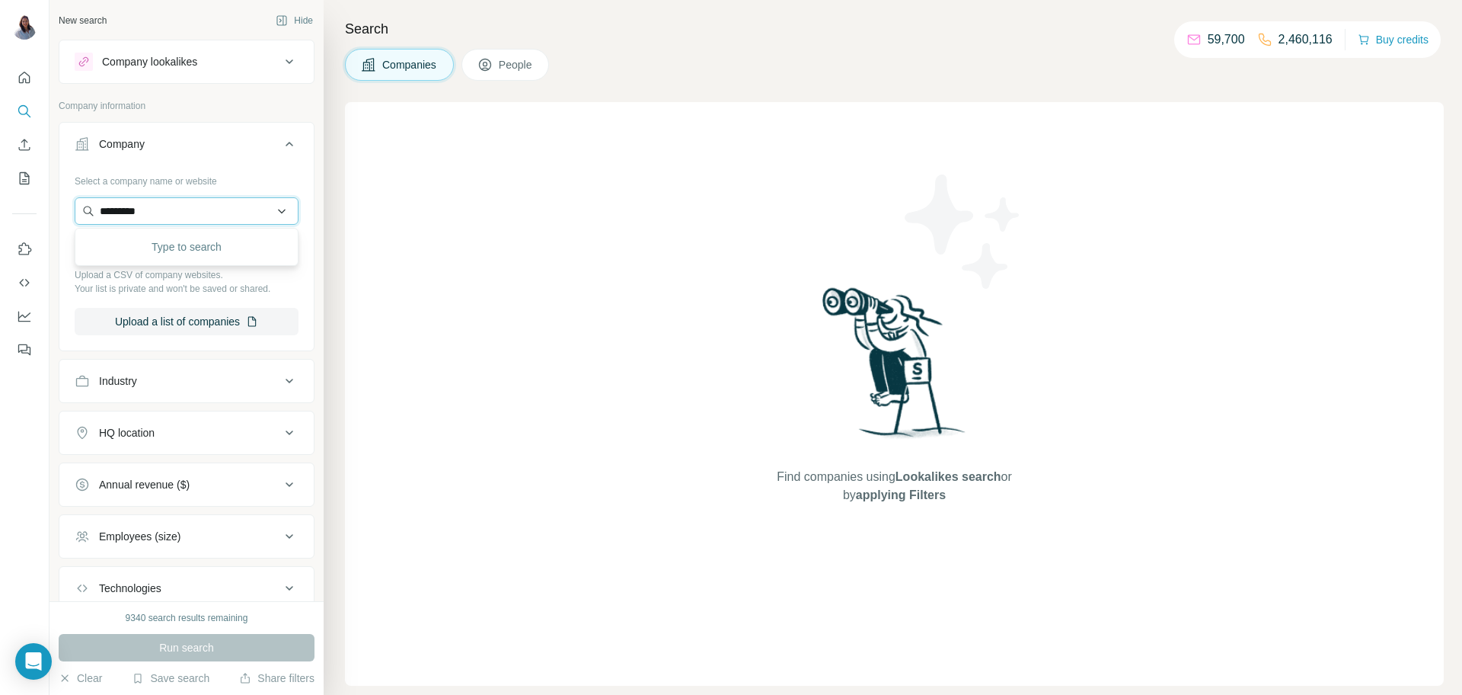
type input "**********"
drag, startPoint x: 239, startPoint y: 211, endPoint x: 0, endPoint y: 167, distance: 243.2
click at [0, 167] on div "**********" at bounding box center [731, 347] width 1462 height 695
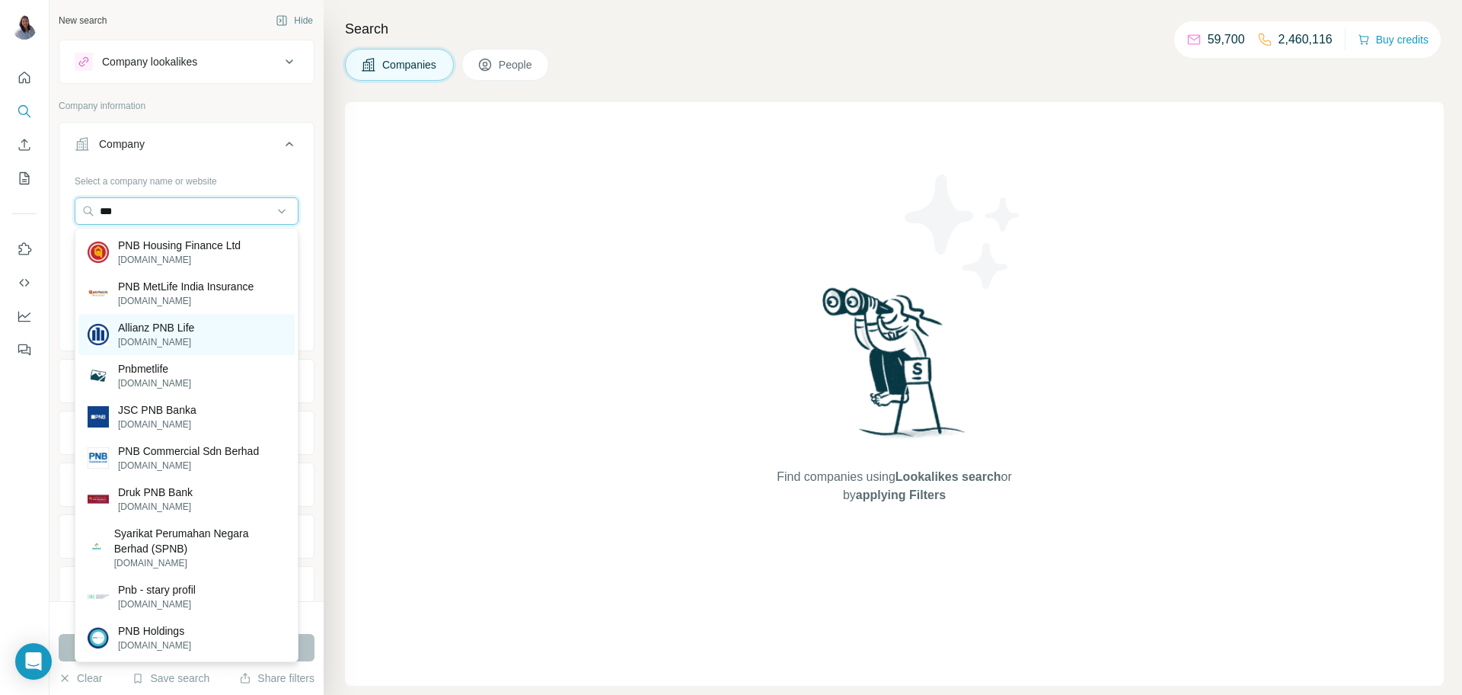
type input "***"
click at [215, 346] on div "Allianz PNB Life allianzpnblife.ph" at bounding box center [186, 334] width 216 height 41
